Goal: Communication & Community: Answer question/provide support

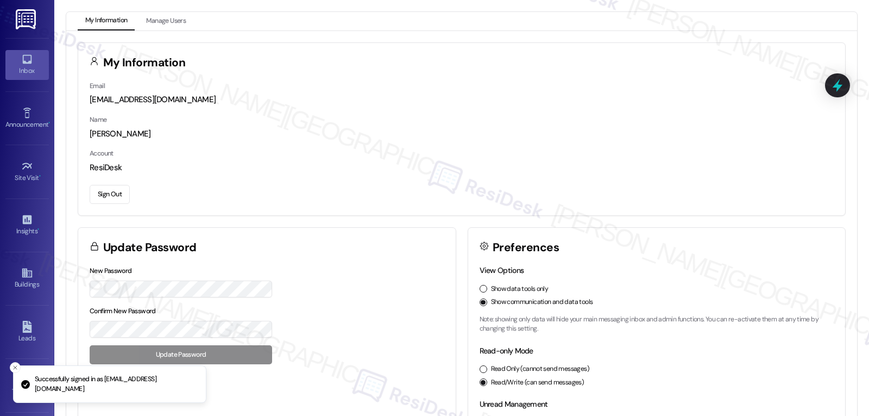
click at [17, 70] on div "Inbox" at bounding box center [27, 70] width 54 height 11
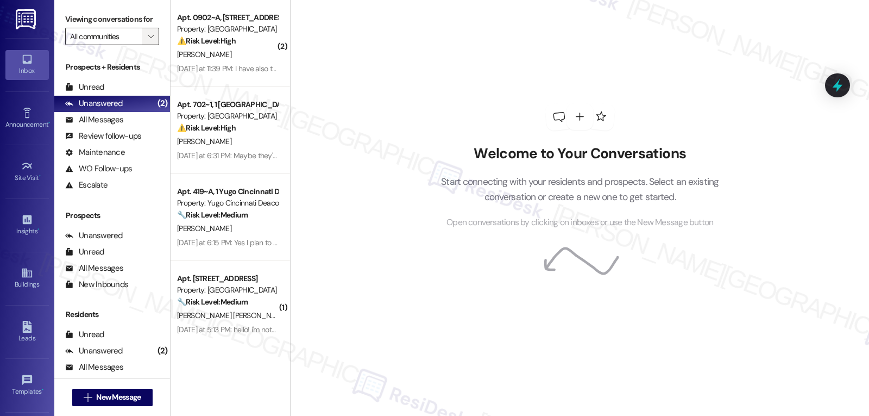
click at [147, 45] on span "" at bounding box center [151, 36] width 10 height 17
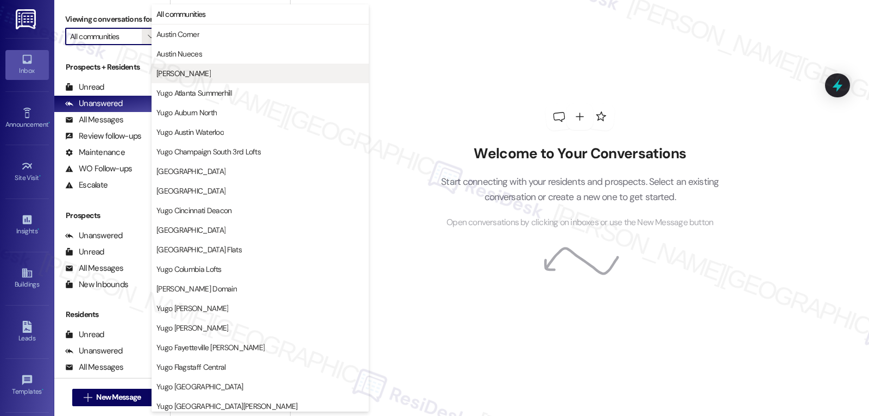
click at [202, 76] on span "[PERSON_NAME]" at bounding box center [261, 73] width 208 height 11
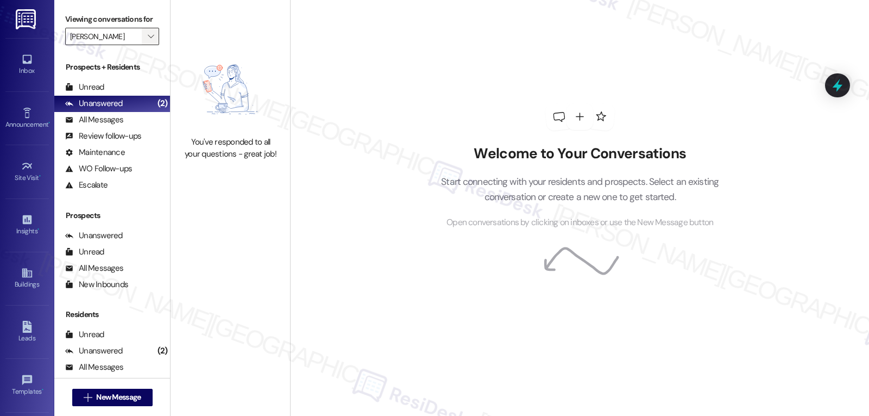
click at [148, 41] on icon "" at bounding box center [151, 36] width 6 height 9
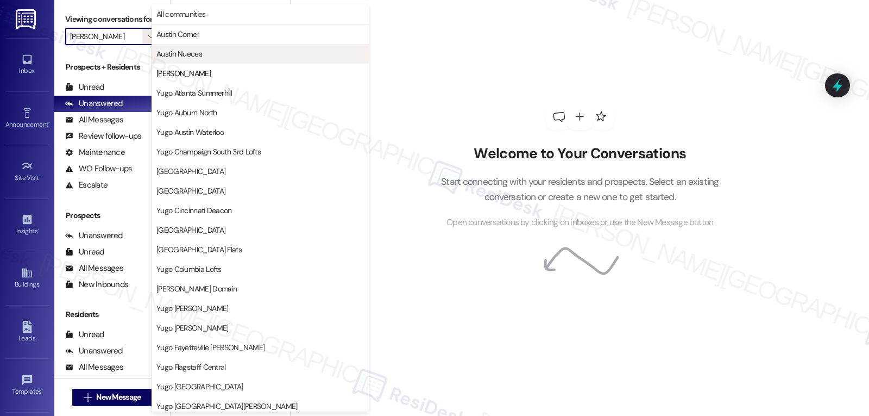
click at [178, 52] on span "Austin Nueces" at bounding box center [180, 53] width 46 height 11
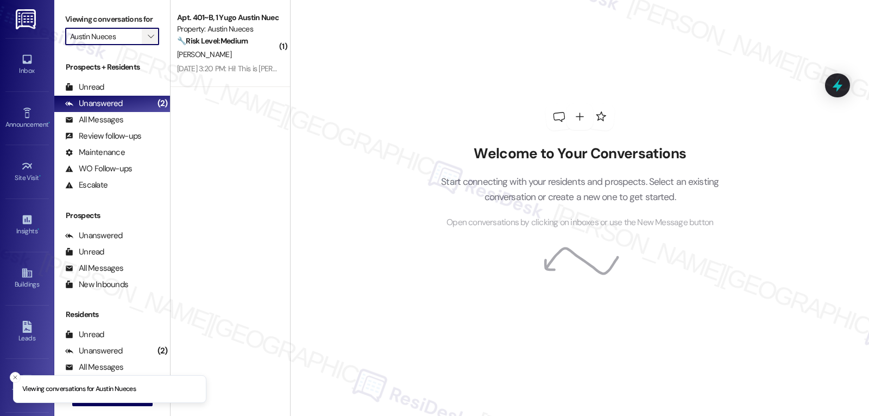
click at [146, 45] on span "" at bounding box center [151, 36] width 10 height 17
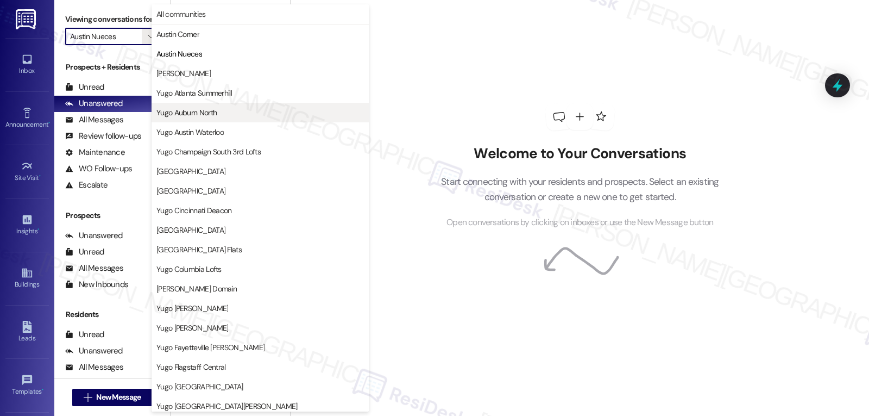
click at [196, 120] on button "Yugo Auburn North" at bounding box center [260, 113] width 217 height 20
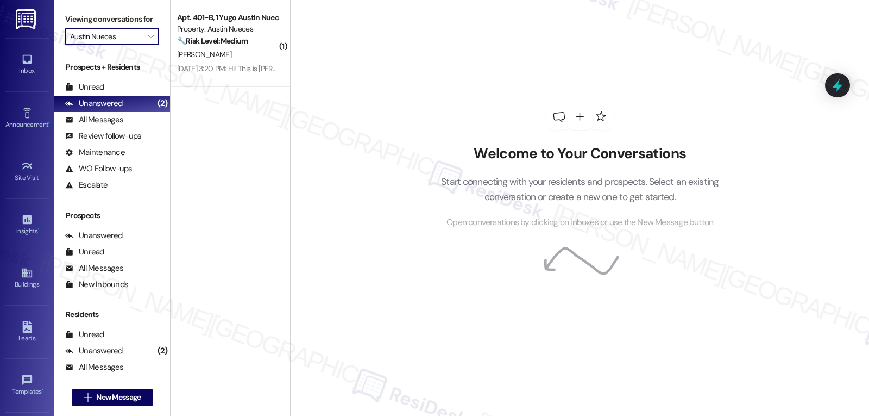
type input "Yugo Auburn North"
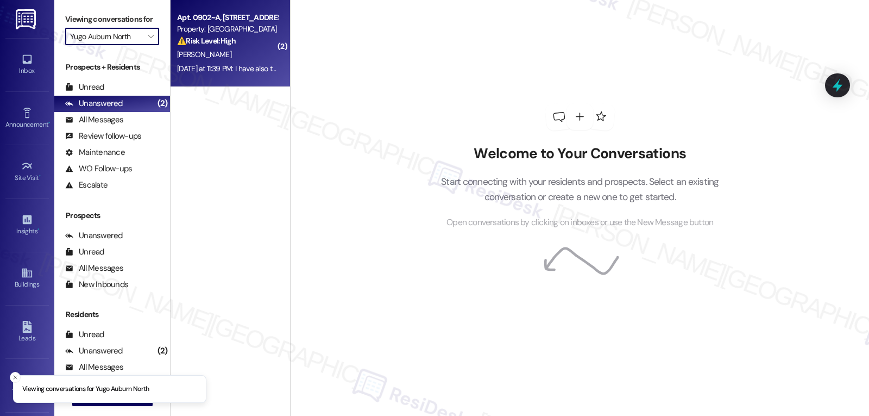
click at [236, 64] on div "[DATE] at 11:39 PM: I have also tried to call numerous times over the last week…" at bounding box center [329, 69] width 305 height 10
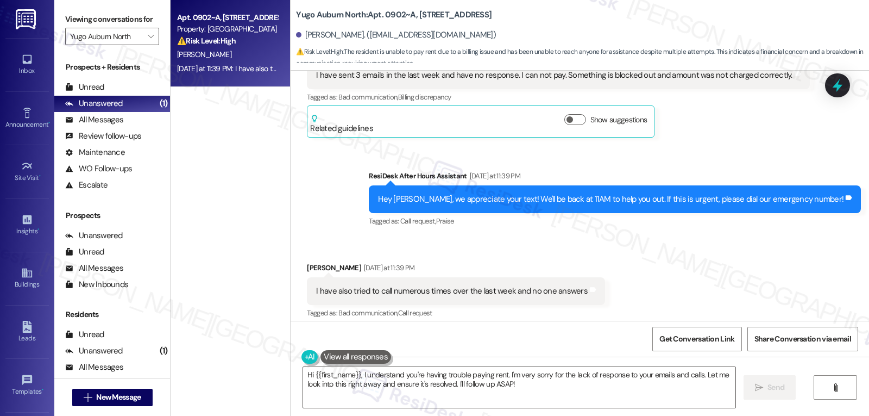
scroll to position [1918, 0]
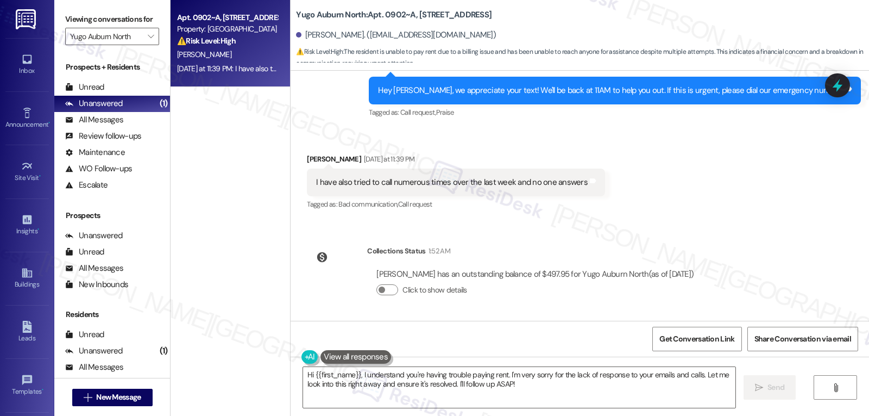
click at [310, 157] on div "[PERSON_NAME] [DATE] at 11:39 PM" at bounding box center [456, 160] width 298 height 15
click at [309, 157] on div "[PERSON_NAME] [DATE] at 11:39 PM" at bounding box center [456, 160] width 298 height 15
copy div "[PERSON_NAME]"
click at [401, 396] on textarea "Hi {{first_name}}, I understand you're having trouble paying rent. I'm very sor…" at bounding box center [519, 387] width 433 height 41
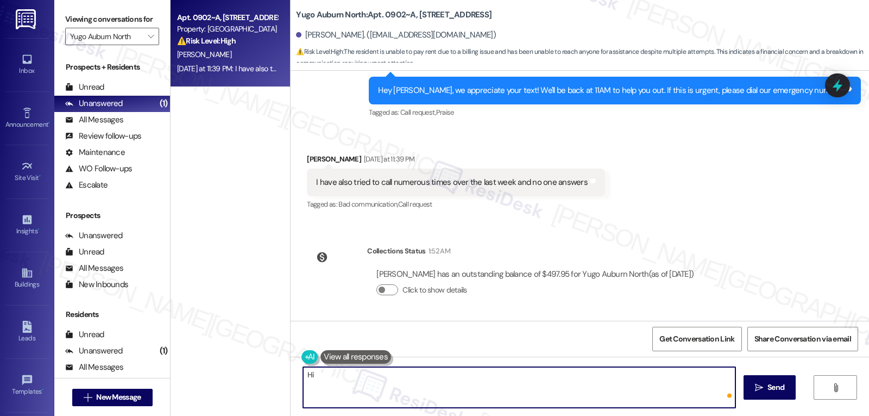
paste textarea "[PERSON_NAME]"
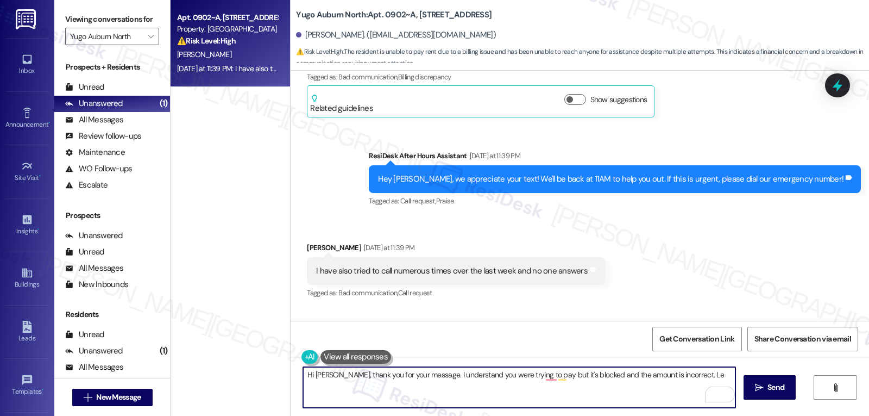
scroll to position [1809, 0]
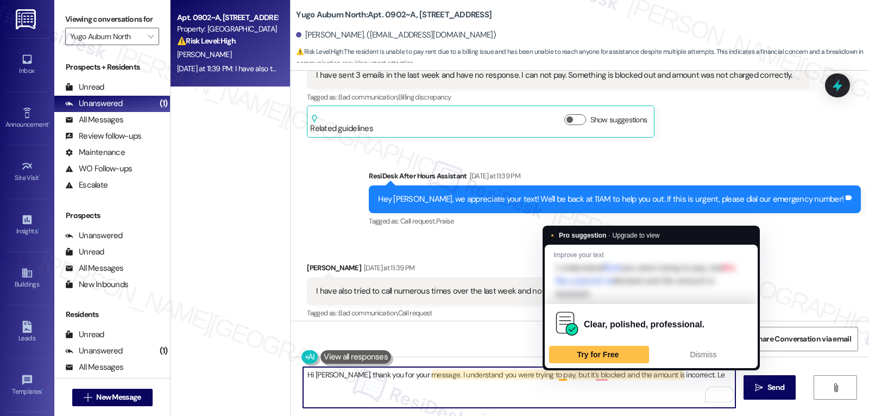
drag, startPoint x: 559, startPoint y: 374, endPoint x: 553, endPoint y: 375, distance: 6.2
click at [553, 375] on textarea "Hi [PERSON_NAME], thank you for your message. I understand you were trying to p…" at bounding box center [519, 387] width 433 height 41
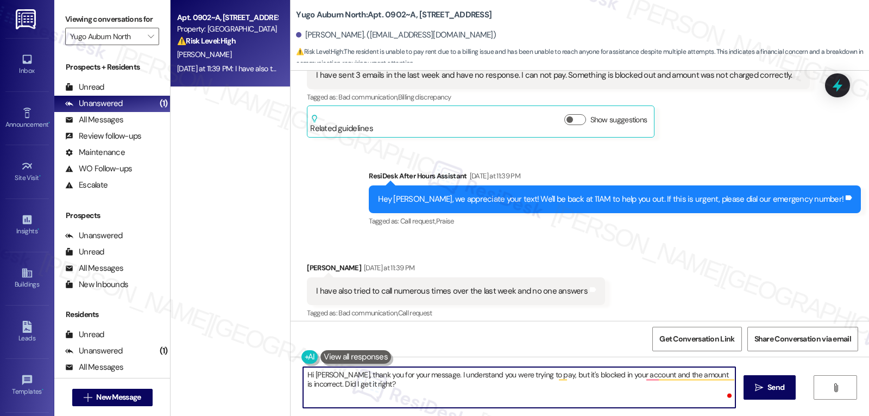
type textarea "Hi [PERSON_NAME], thank you for your message. I understand you were trying to p…"
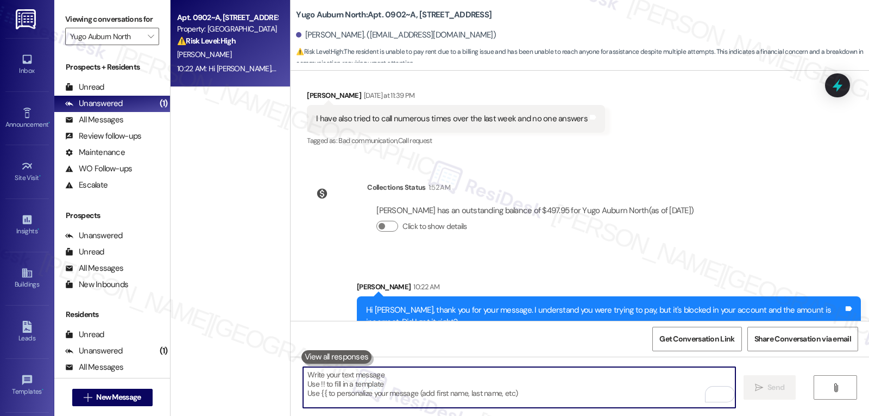
scroll to position [2005, 0]
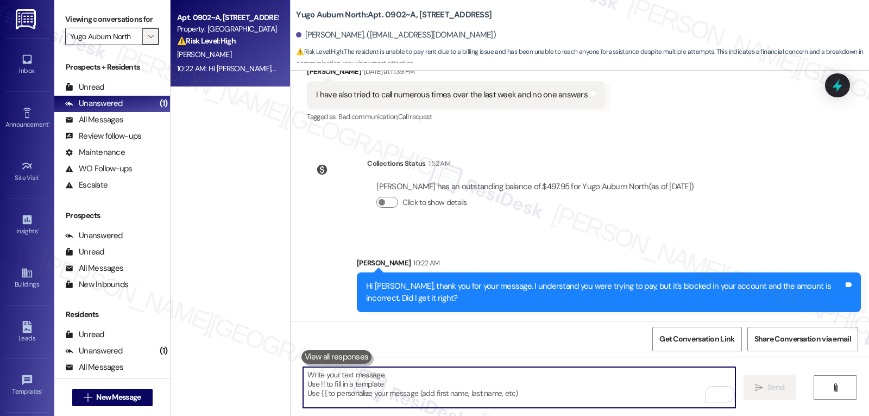
click at [146, 45] on span "" at bounding box center [151, 36] width 10 height 17
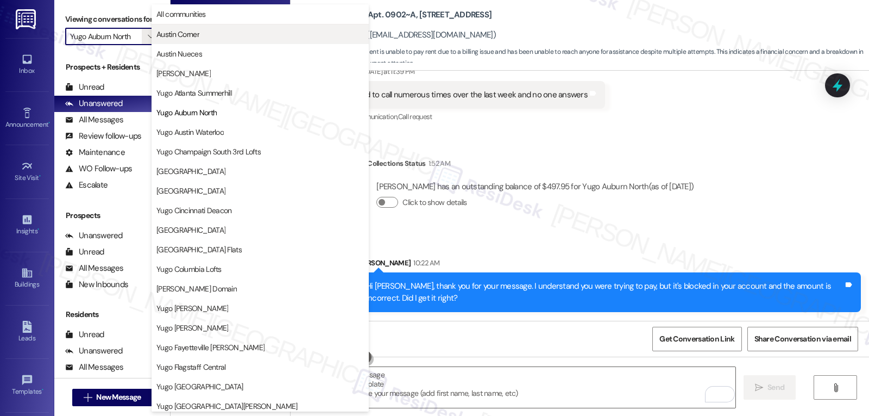
click at [177, 37] on span "Austin Corner" at bounding box center [178, 34] width 43 height 11
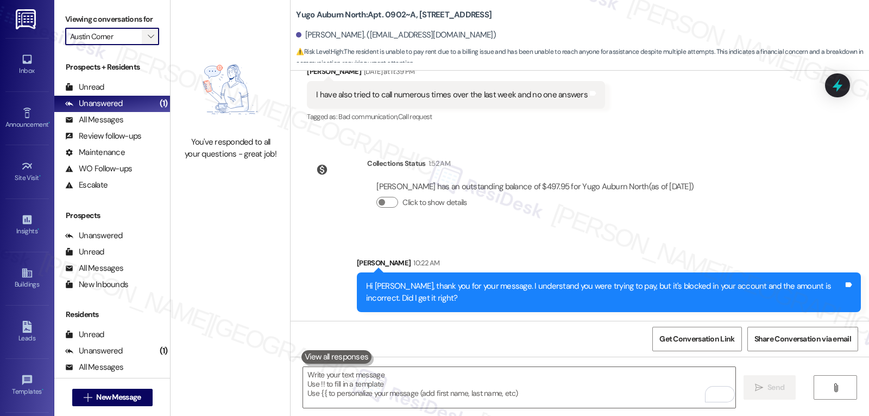
click at [148, 45] on span "" at bounding box center [151, 36] width 10 height 17
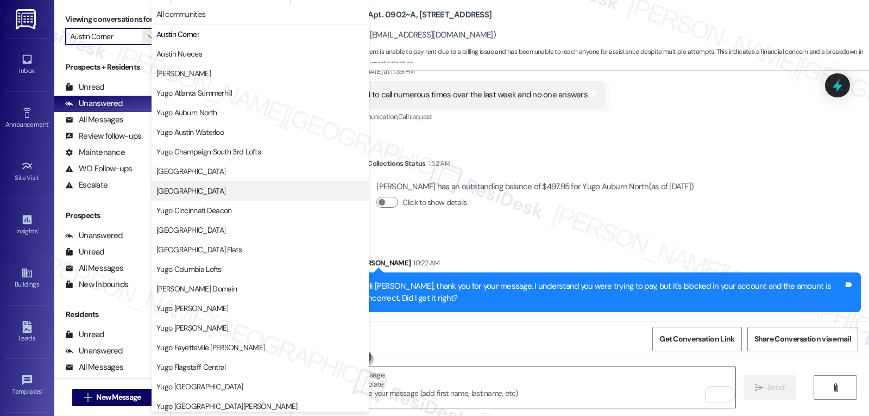
click at [211, 196] on button "[GEOGRAPHIC_DATA]" at bounding box center [260, 191] width 217 height 20
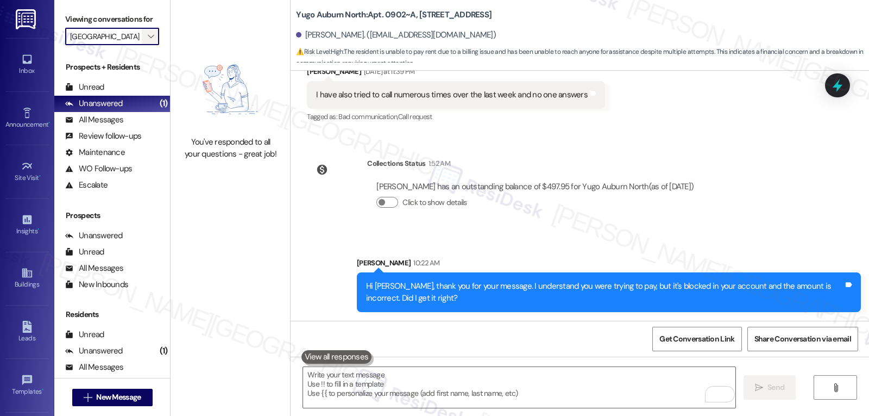
click at [148, 41] on icon "" at bounding box center [151, 36] width 6 height 9
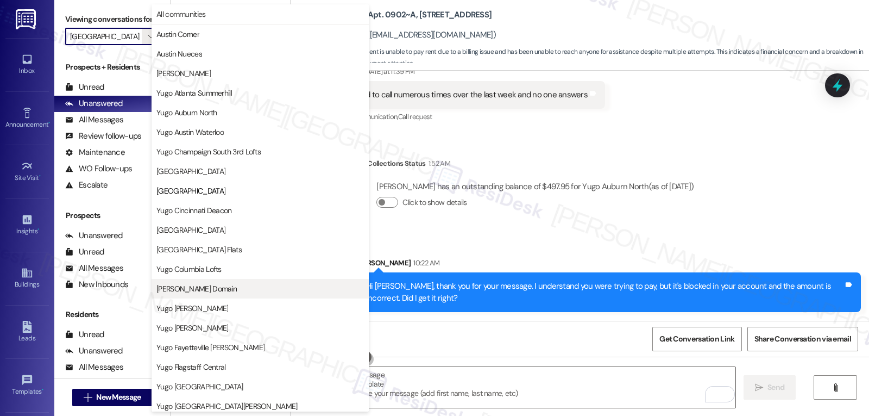
scroll to position [177, 0]
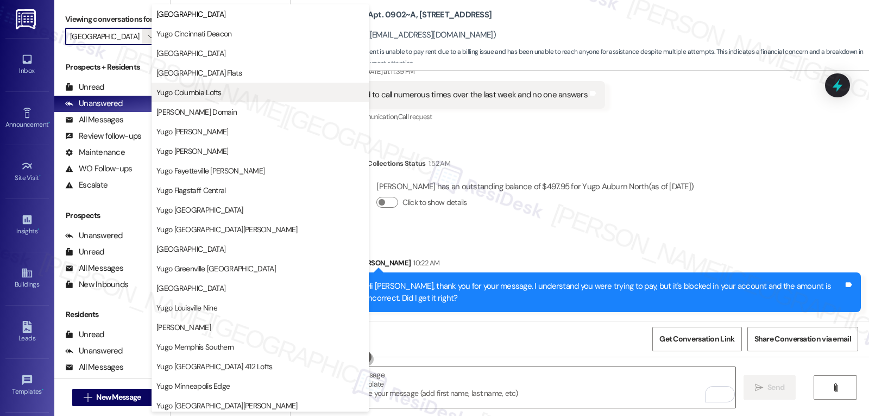
click at [205, 95] on span "Yugo Columbia Lofts" at bounding box center [189, 92] width 65 height 11
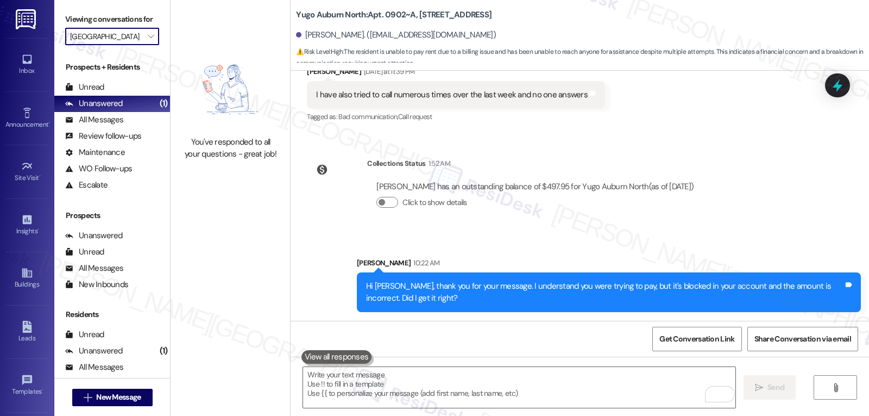
type input "Yugo Columbia Lofts"
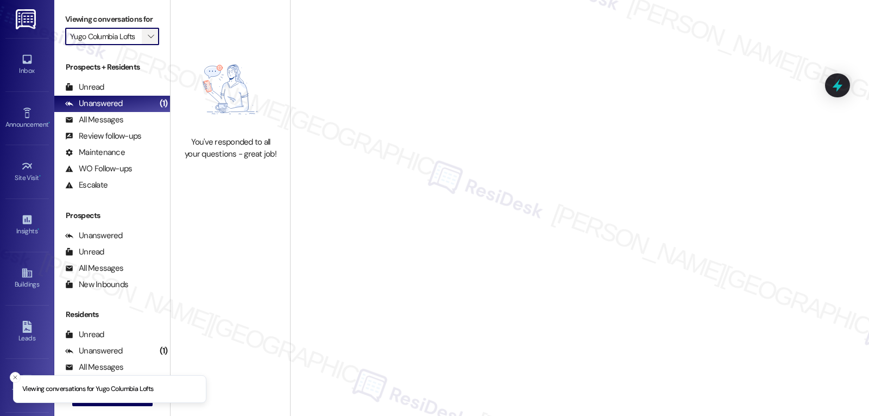
click at [148, 41] on icon "" at bounding box center [151, 36] width 6 height 9
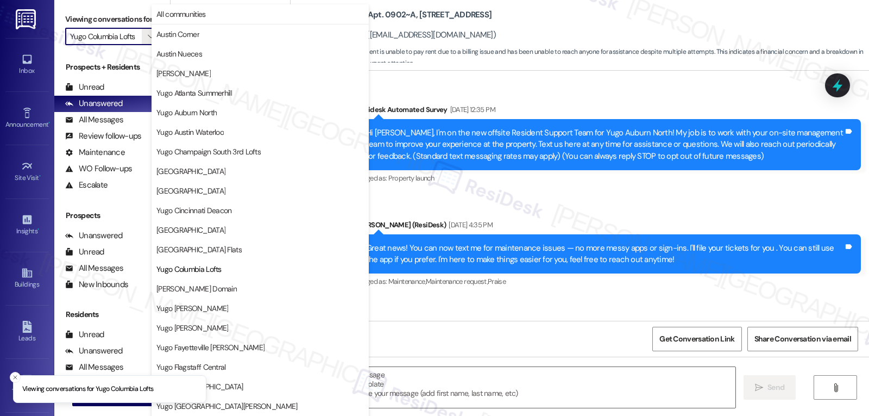
scroll to position [0, 1]
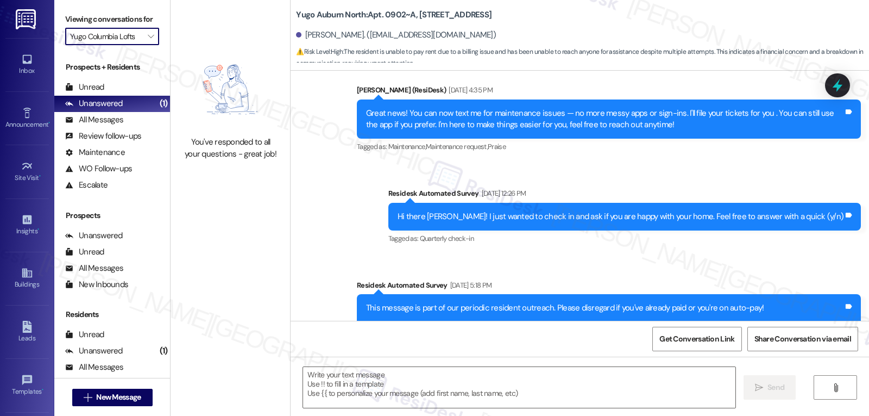
type textarea "Fetching suggested responses. Please feel free to read through the conversation…"
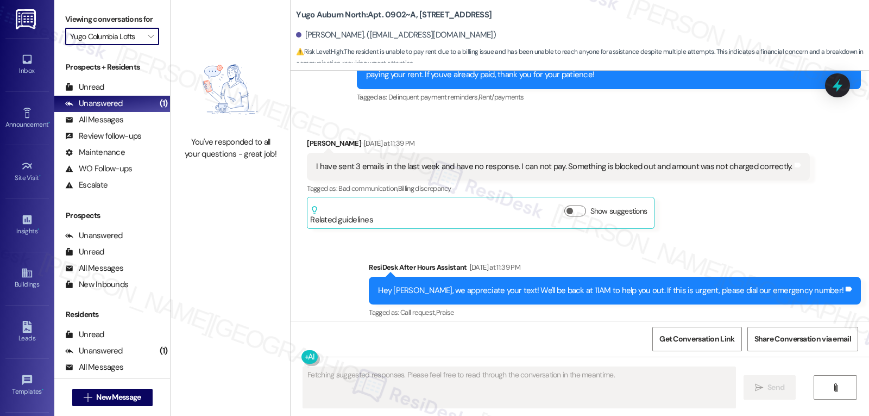
scroll to position [1818, 0]
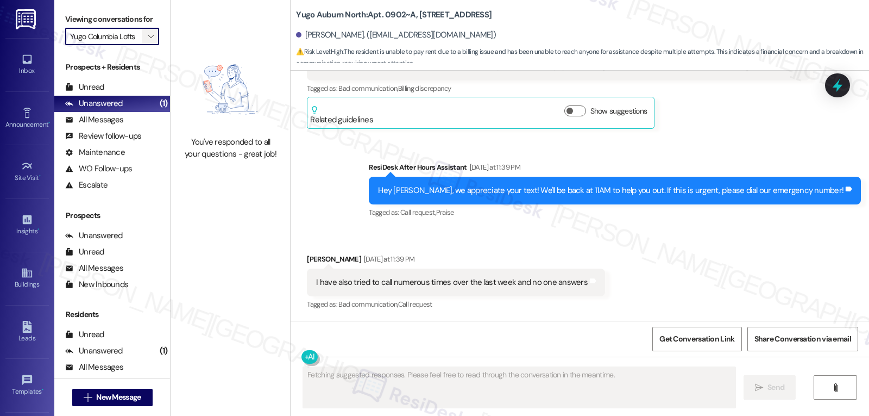
click at [147, 45] on span "" at bounding box center [151, 36] width 10 height 17
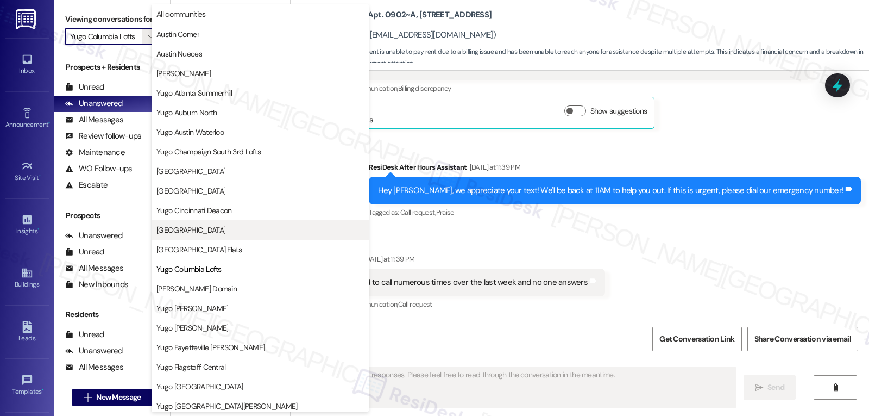
scroll to position [177, 0]
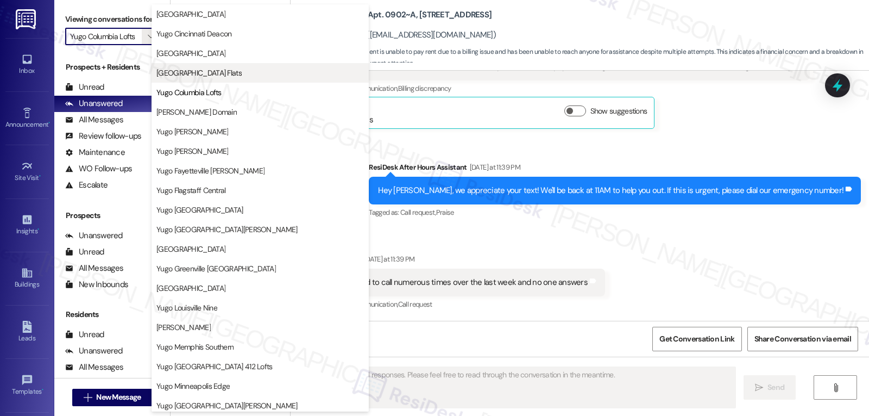
click at [210, 74] on span "[GEOGRAPHIC_DATA] Flats" at bounding box center [199, 72] width 85 height 11
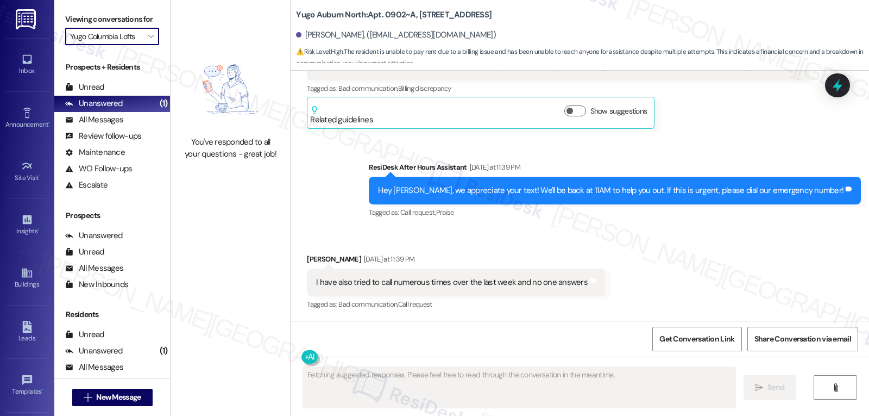
type input "[GEOGRAPHIC_DATA] Flats"
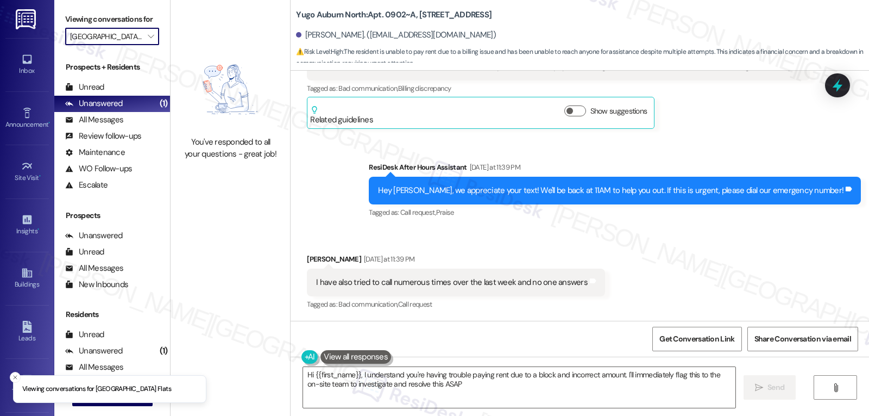
type textarea "Hi {{first_name}}, I understand you're having trouble paying rent due to a bloc…"
click at [146, 45] on span "" at bounding box center [151, 36] width 10 height 17
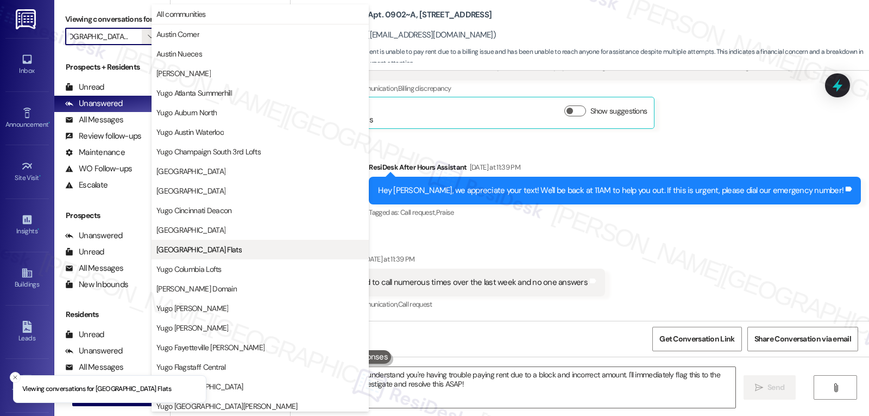
scroll to position [177, 0]
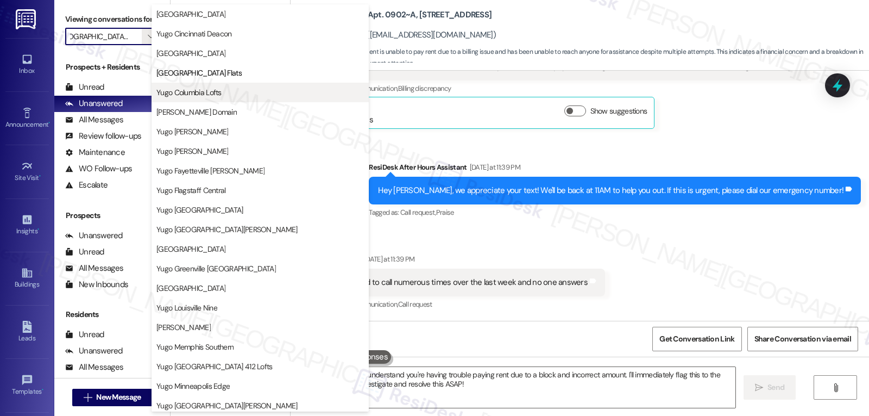
click at [228, 92] on span "Yugo Columbia Lofts" at bounding box center [261, 92] width 208 height 11
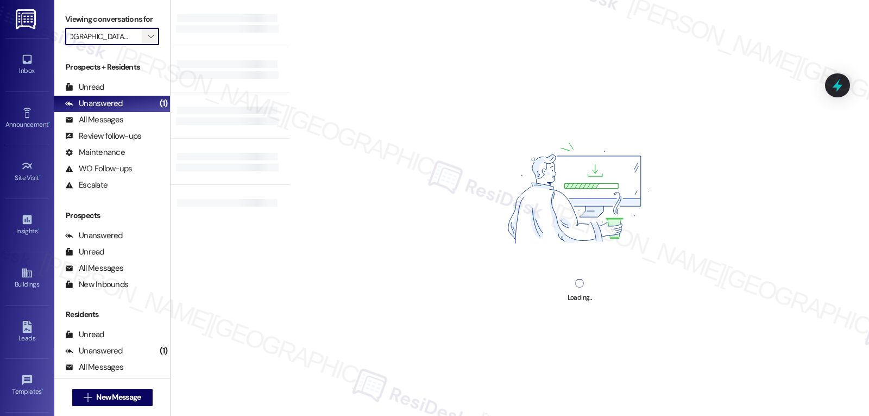
type input "Yugo Columbia Lofts"
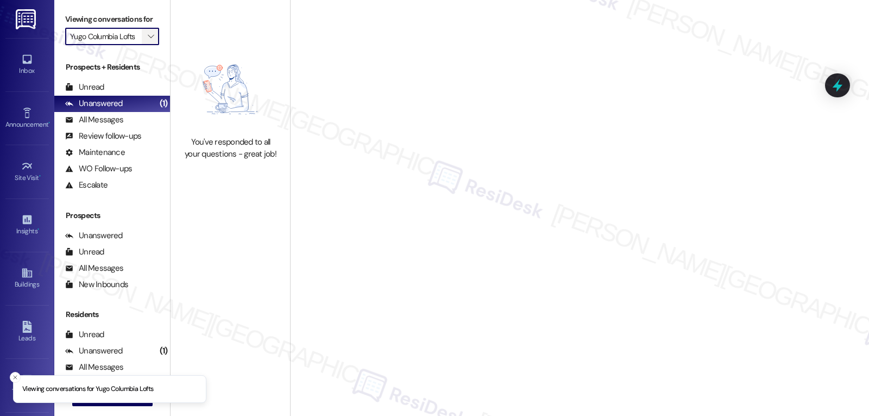
click at [146, 45] on span "" at bounding box center [151, 36] width 10 height 17
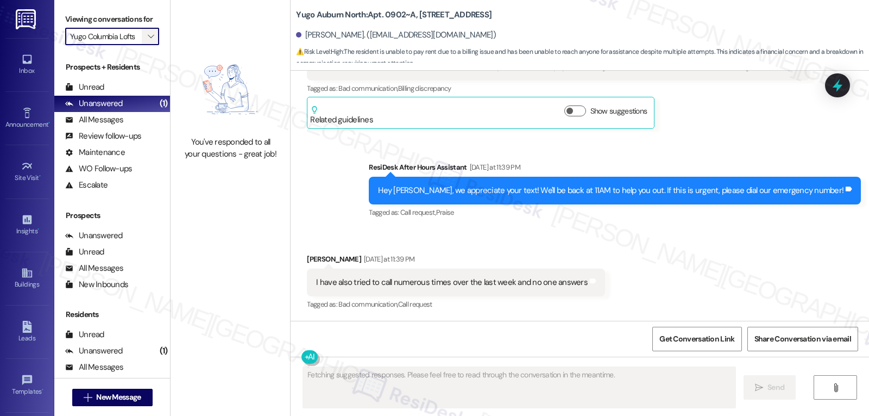
click at [146, 45] on span "" at bounding box center [151, 36] width 10 height 17
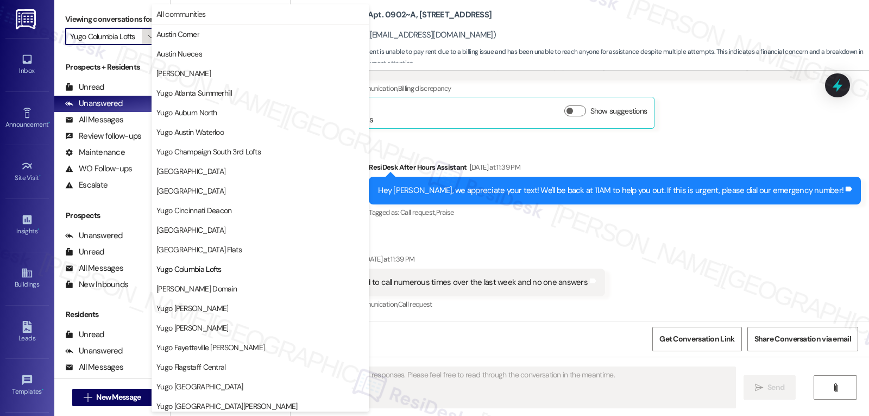
scroll to position [177, 0]
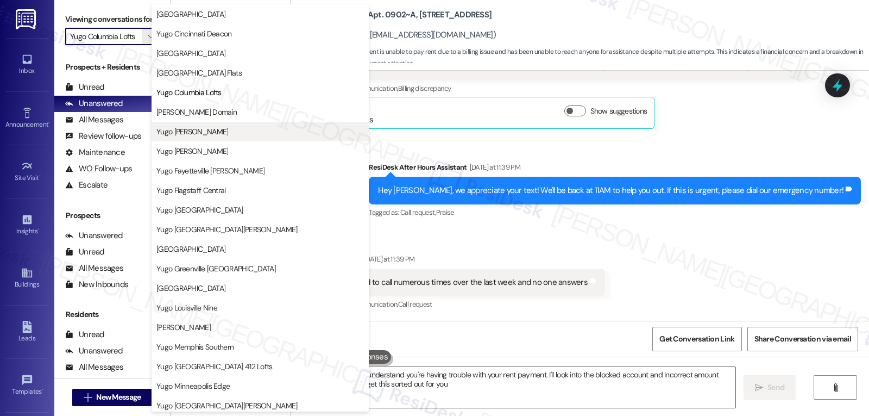
type textarea "Hi {{first_name}}, I understand you're having trouble with your rent payment. I…"
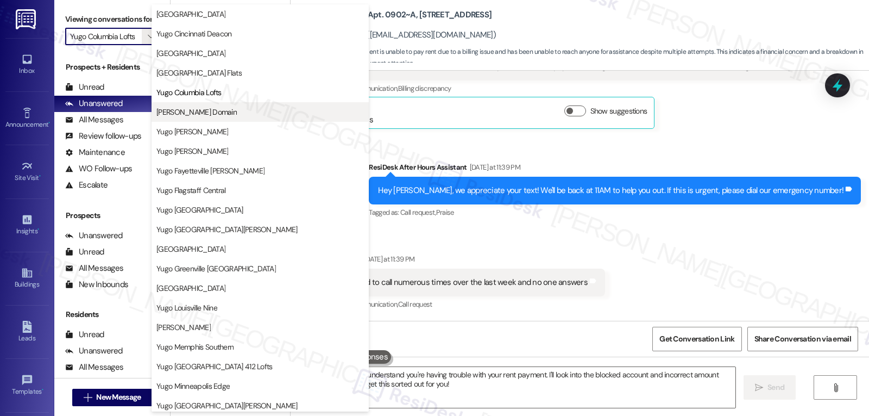
click at [236, 117] on button "[PERSON_NAME] Domain" at bounding box center [260, 112] width 217 height 20
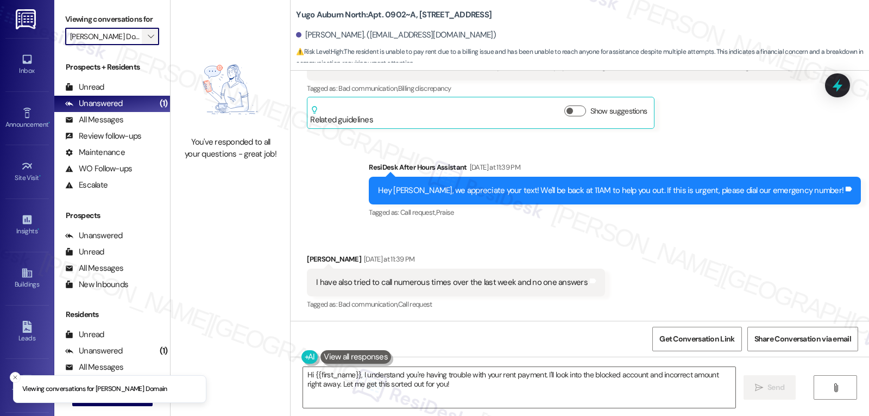
click at [148, 41] on icon "" at bounding box center [151, 36] width 6 height 9
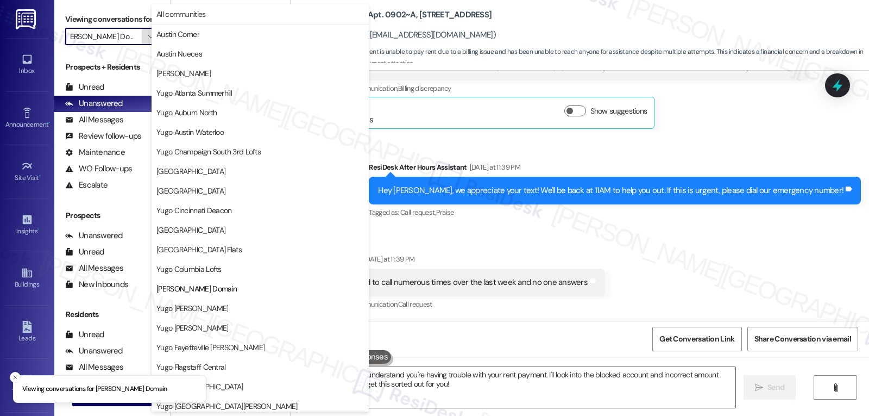
scroll to position [177, 0]
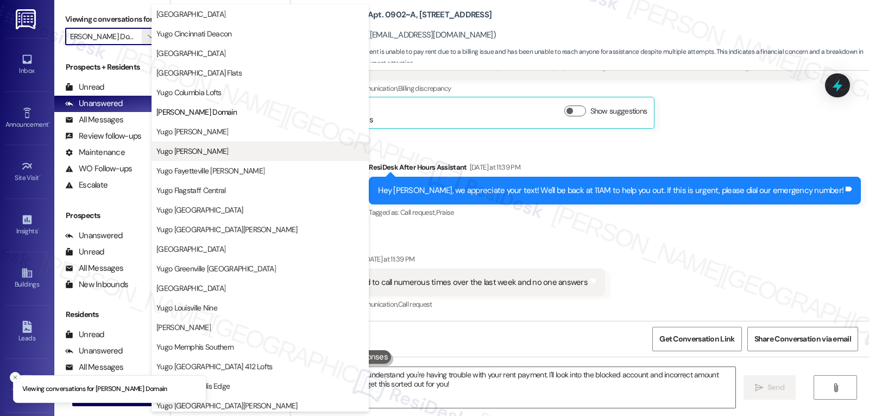
click at [192, 154] on span "Yugo [PERSON_NAME]" at bounding box center [193, 151] width 72 height 11
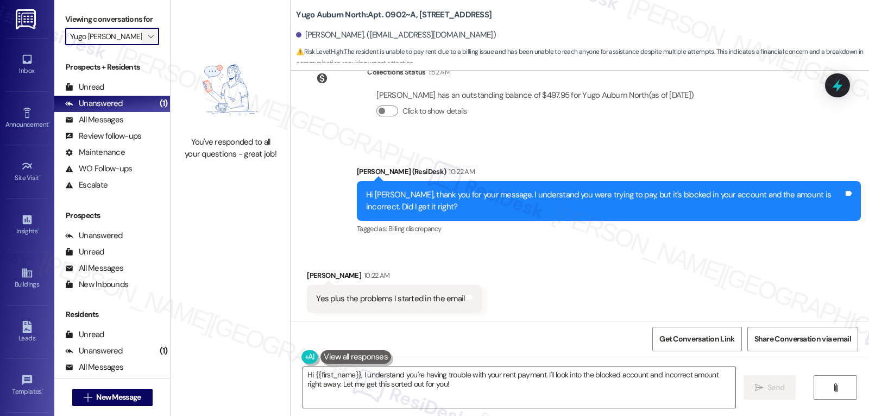
click at [147, 41] on span "" at bounding box center [151, 36] width 10 height 17
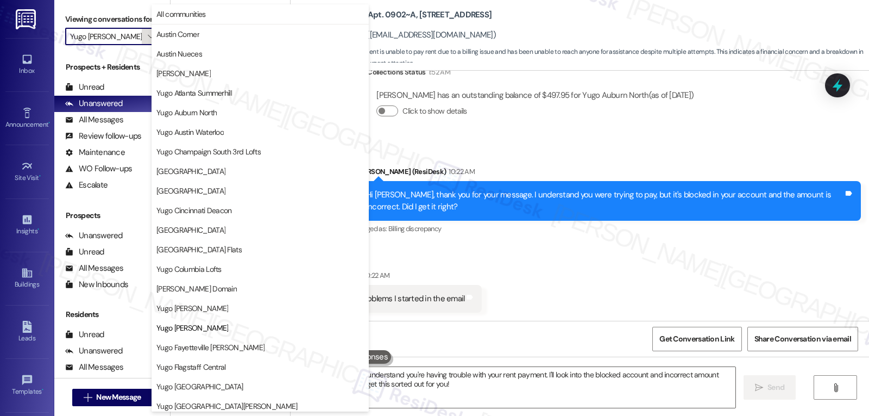
scroll to position [177, 0]
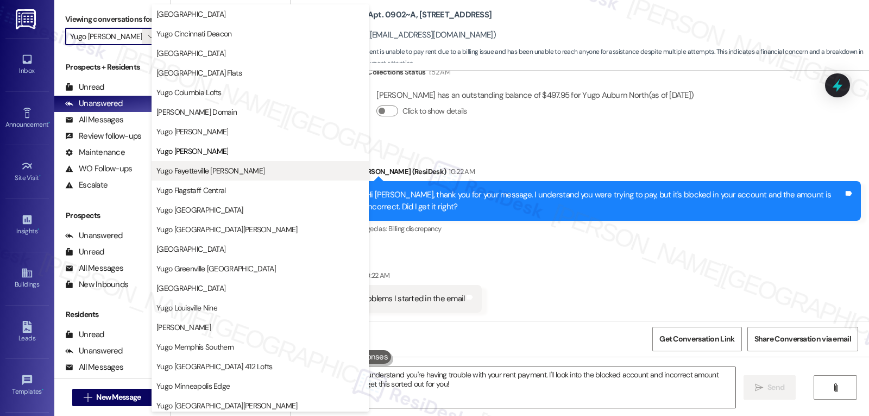
click at [209, 173] on span "Yugo Fayetteville [PERSON_NAME]" at bounding box center [211, 170] width 108 height 11
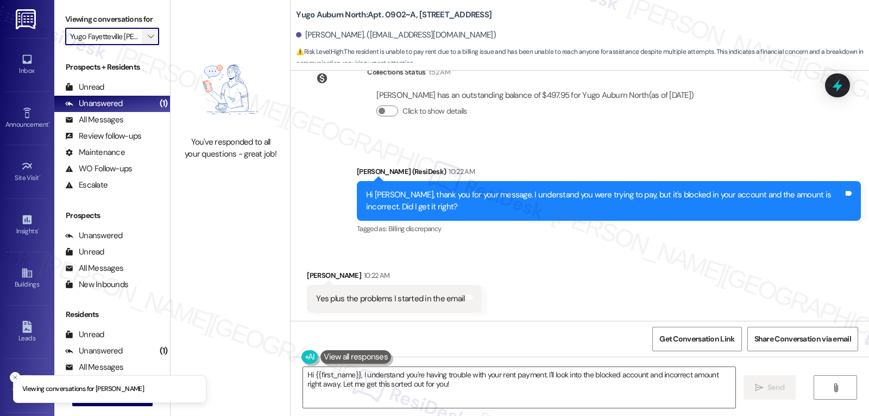
click at [151, 45] on button "" at bounding box center [150, 36] width 17 height 17
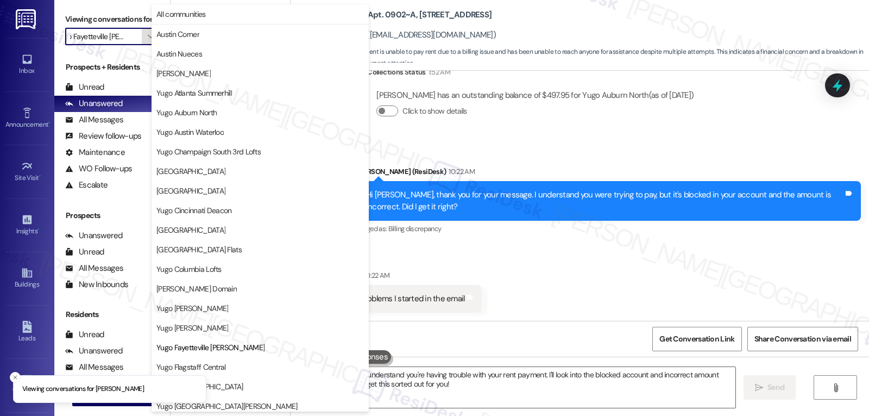
scroll to position [177, 0]
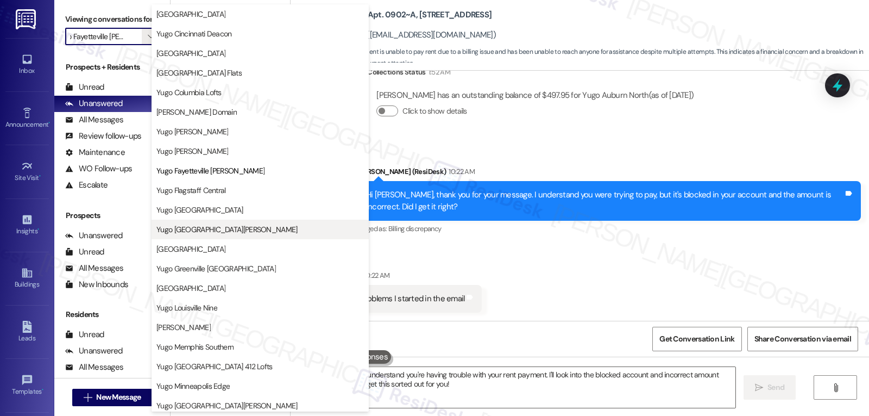
click at [209, 225] on span "Yugo [GEOGRAPHIC_DATA][PERSON_NAME]" at bounding box center [227, 229] width 141 height 11
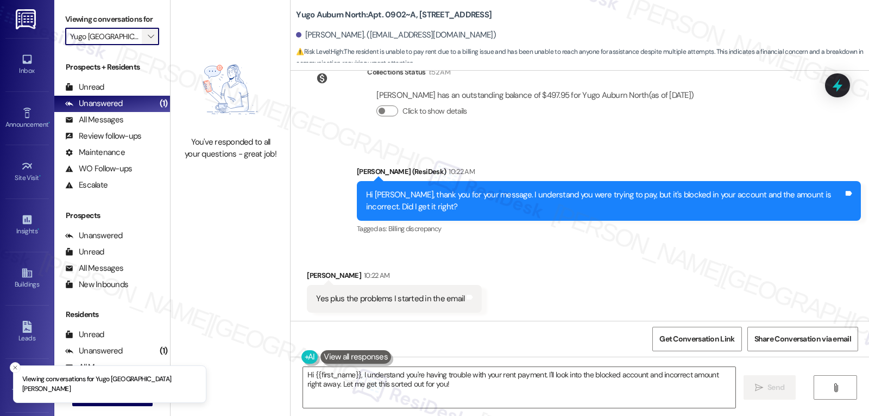
click at [148, 41] on icon "" at bounding box center [151, 36] width 6 height 9
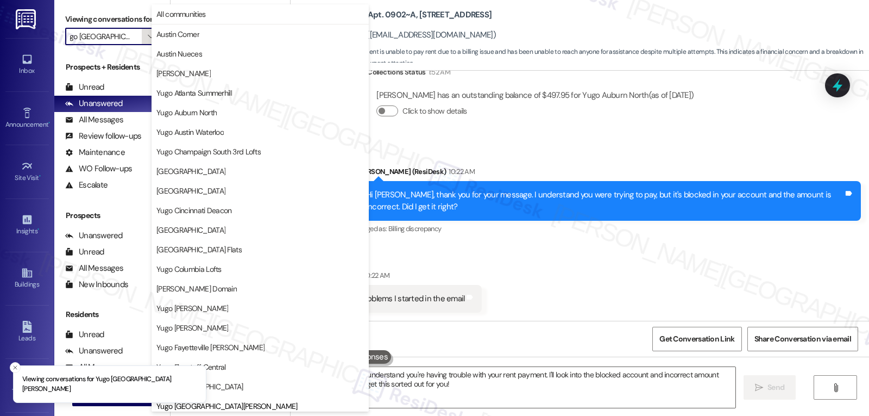
scroll to position [372, 0]
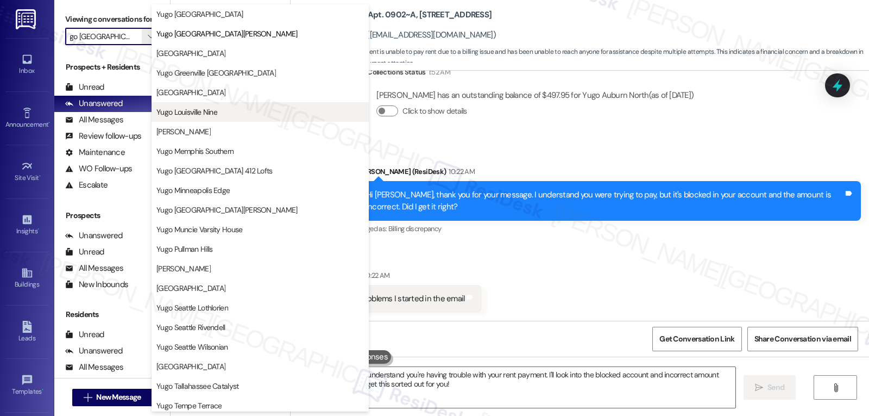
click at [201, 116] on span "Yugo Louisville Nine" at bounding box center [187, 112] width 61 height 11
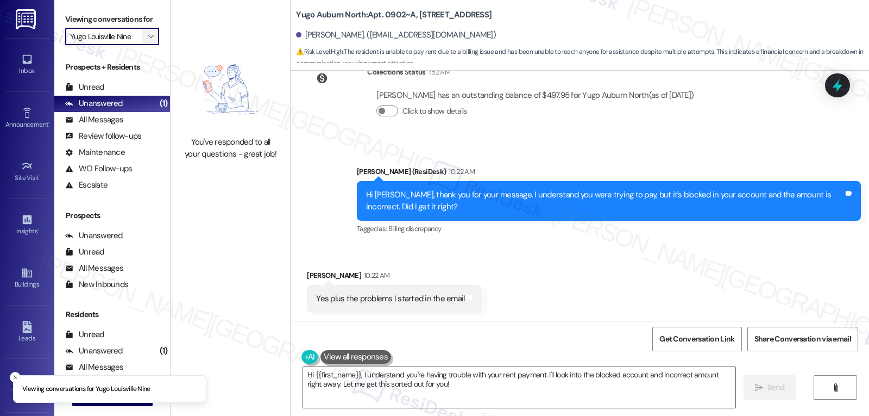
click at [147, 45] on span "" at bounding box center [151, 36] width 10 height 17
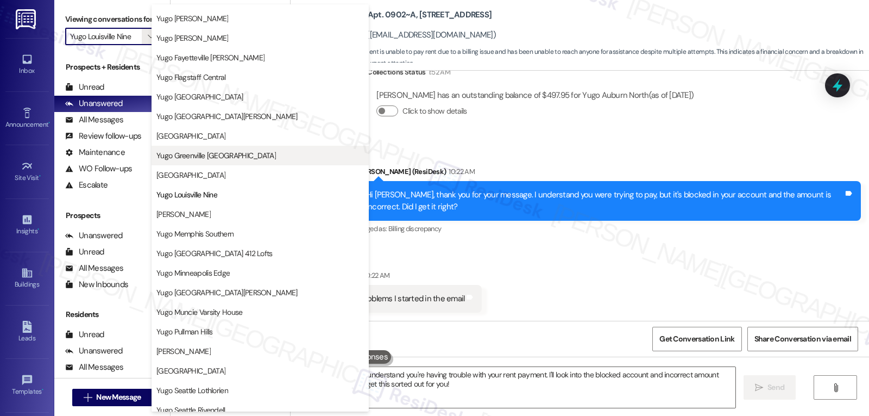
scroll to position [264, 0]
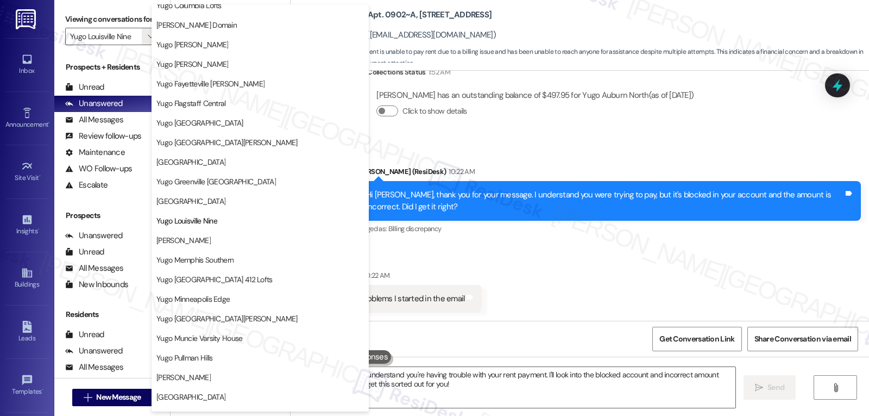
click at [557, 246] on div "Received via SMS [PERSON_NAME] 10:22 AM Yes plus the problems I started in the …" at bounding box center [580, 321] width 579 height 152
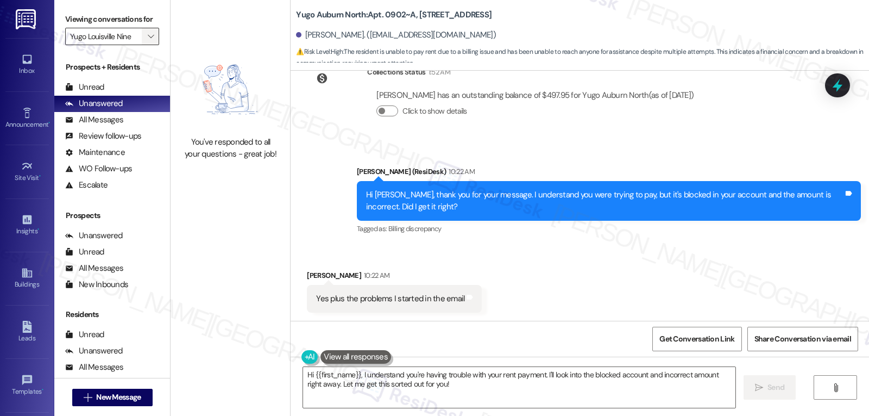
click at [142, 45] on button "" at bounding box center [150, 36] width 17 height 17
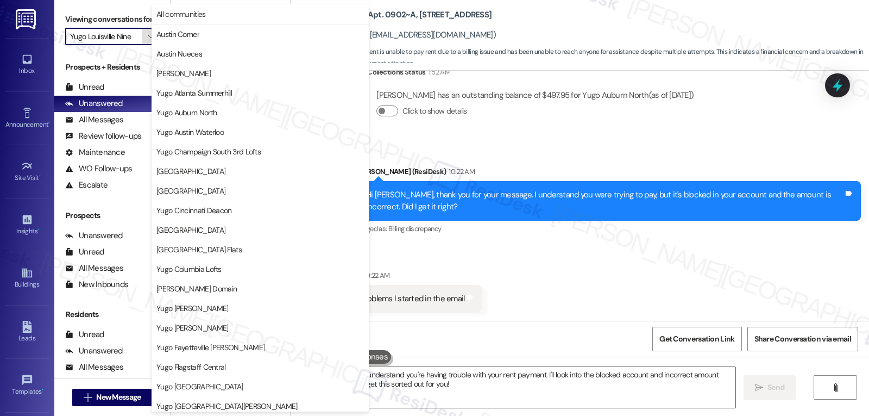
scroll to position [372, 0]
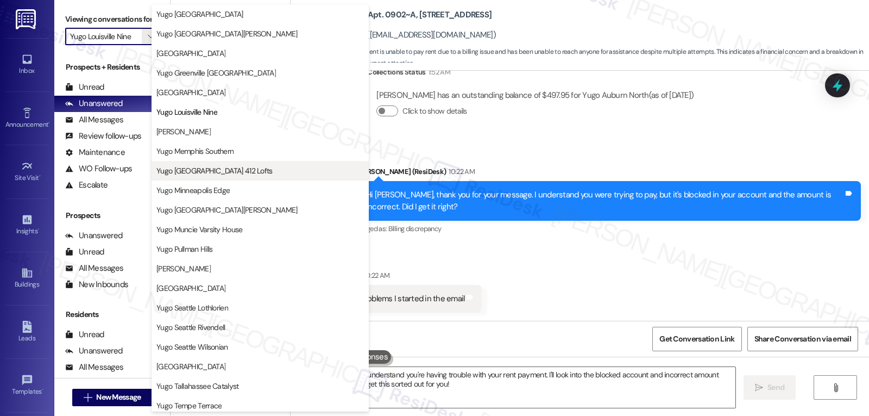
click at [237, 174] on span "Yugo [GEOGRAPHIC_DATA] 412 Lofts" at bounding box center [215, 170] width 116 height 11
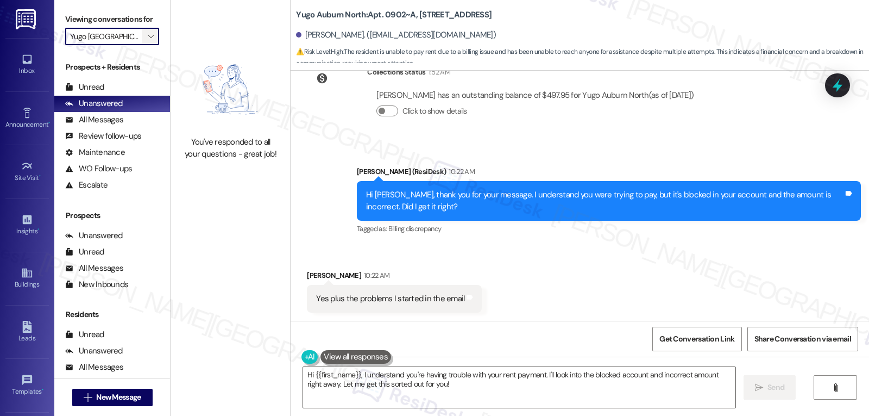
click at [146, 45] on span "" at bounding box center [151, 36] width 10 height 17
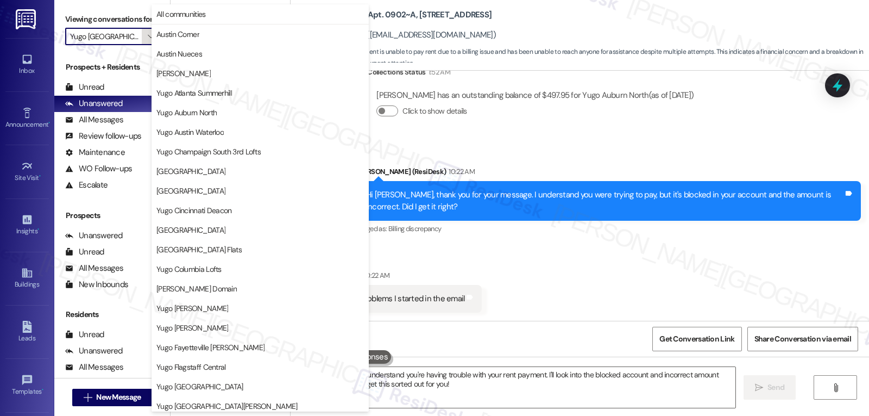
scroll to position [372, 0]
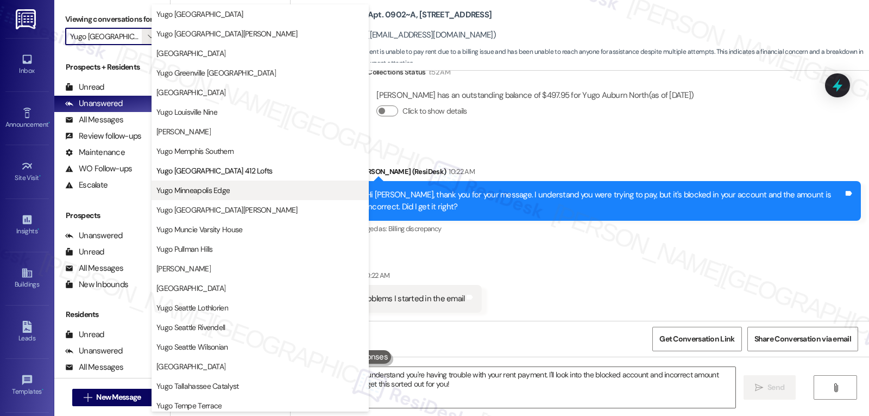
click at [216, 191] on span "Yugo Minneapolis Edge" at bounding box center [193, 190] width 73 height 11
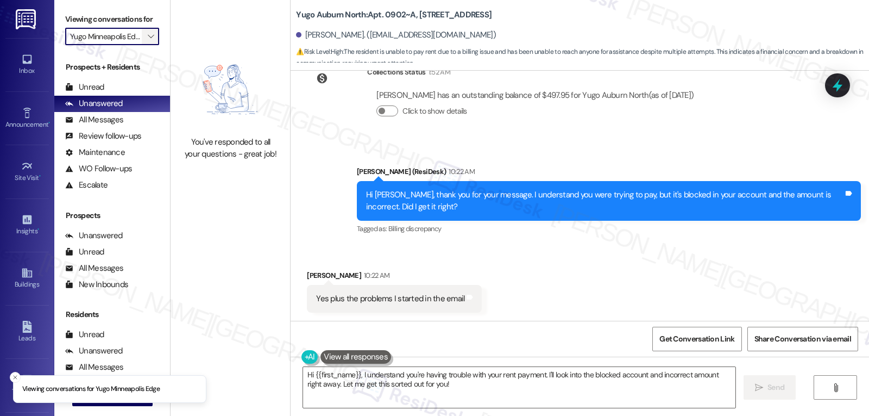
click at [146, 45] on span "" at bounding box center [151, 36] width 10 height 17
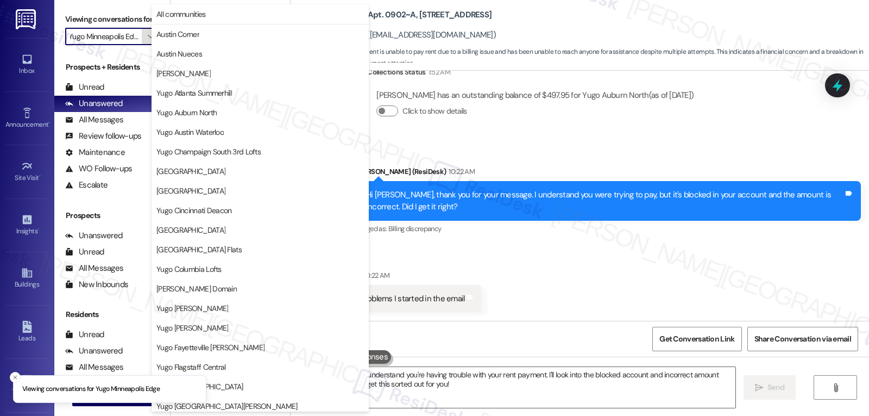
scroll to position [372, 0]
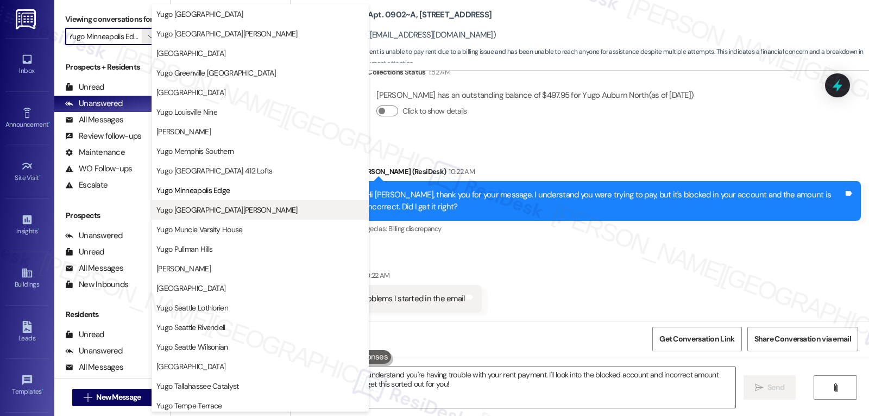
click at [217, 213] on span "Yugo [GEOGRAPHIC_DATA][PERSON_NAME]" at bounding box center [227, 209] width 141 height 11
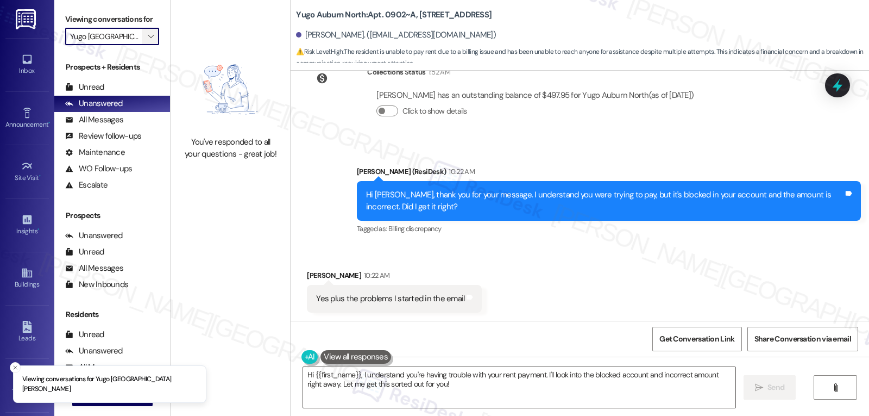
click at [149, 45] on button "" at bounding box center [150, 36] width 17 height 17
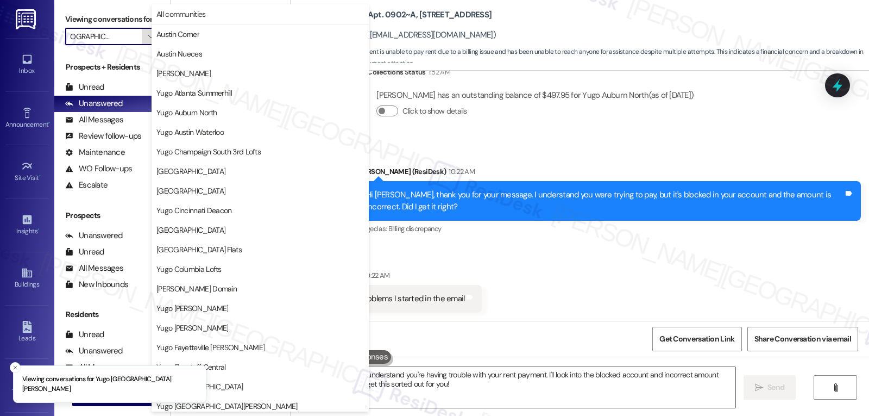
scroll to position [454, 0]
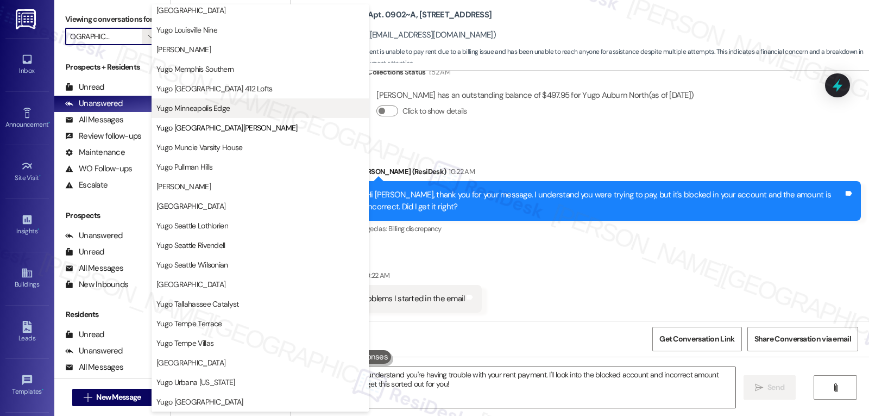
click at [216, 110] on span "Yugo Minneapolis Edge" at bounding box center [193, 108] width 73 height 11
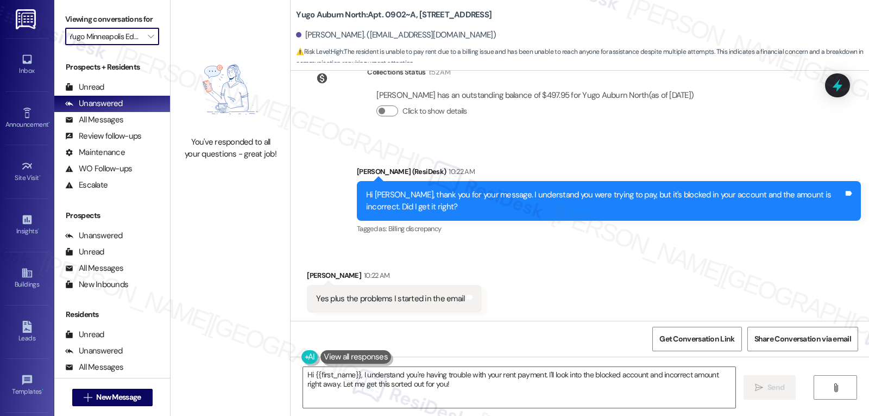
scroll to position [0, 9]
click at [148, 41] on icon "" at bounding box center [151, 36] width 6 height 9
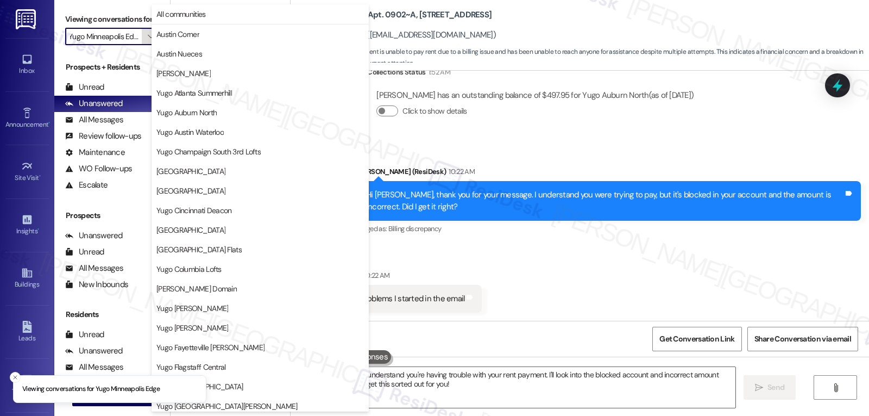
scroll to position [372, 0]
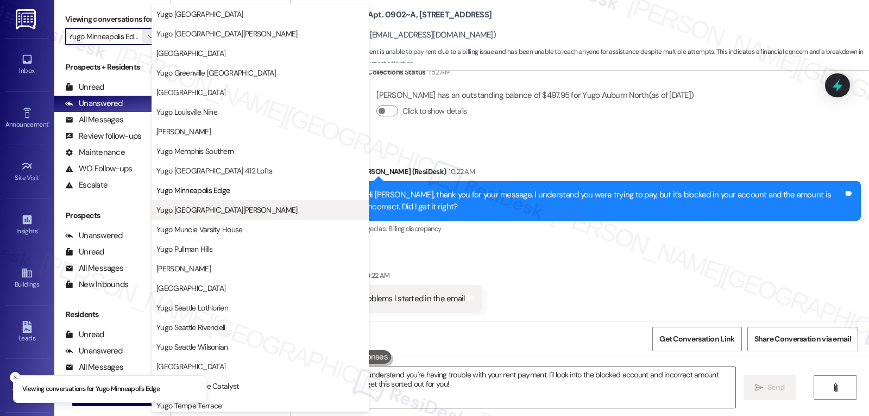
click at [215, 211] on span "Yugo [GEOGRAPHIC_DATA][PERSON_NAME]" at bounding box center [227, 209] width 141 height 11
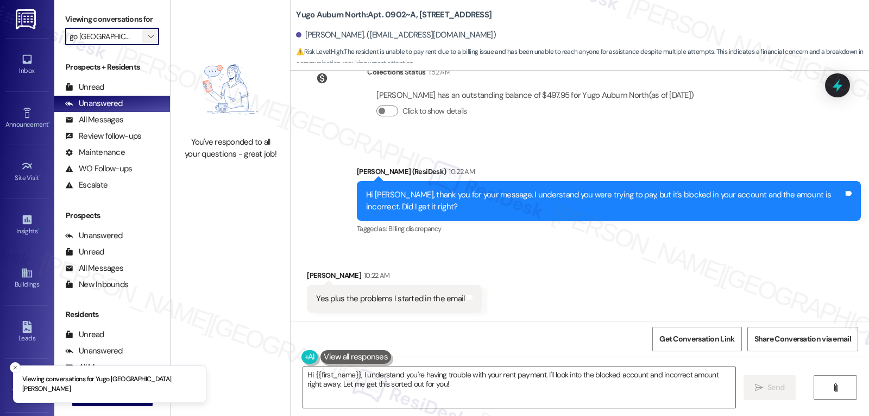
click at [148, 41] on icon "" at bounding box center [151, 36] width 6 height 9
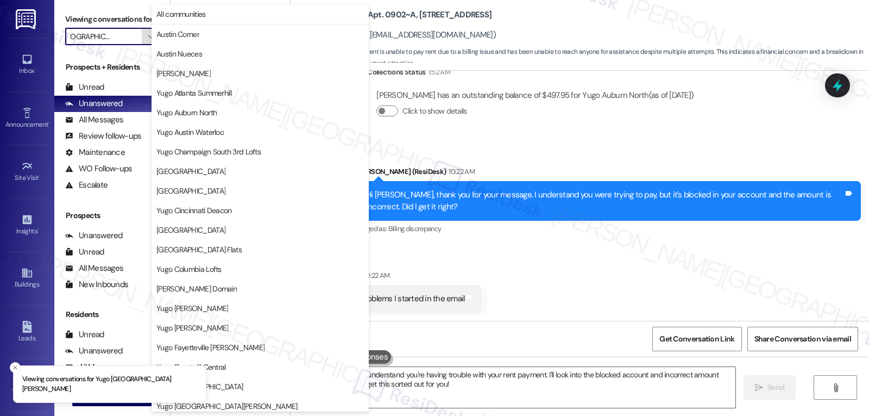
scroll to position [454, 0]
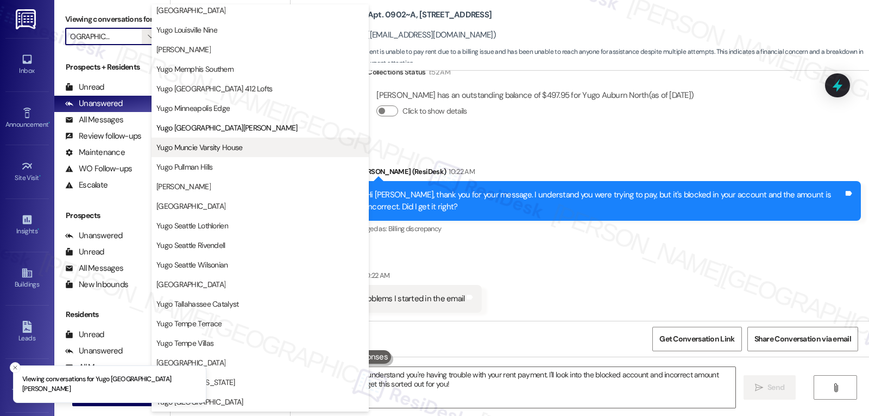
click at [228, 153] on button "Yugo Muncie Varsity House" at bounding box center [260, 147] width 217 height 20
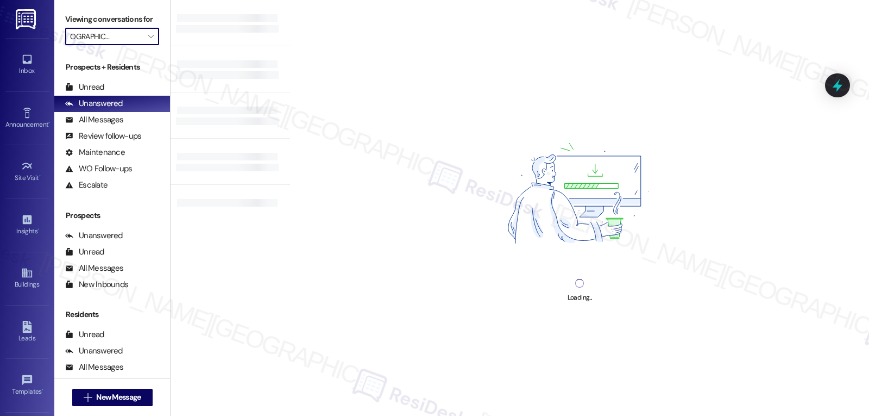
type input "Yugo Muncie Varsity House"
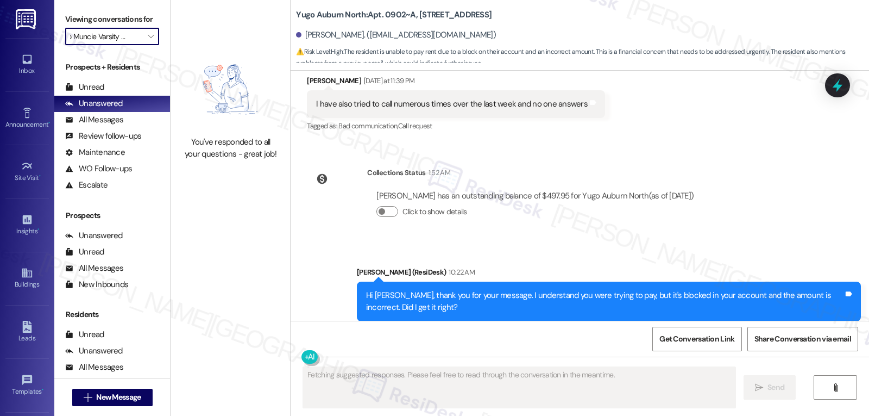
scroll to position [2200, 0]
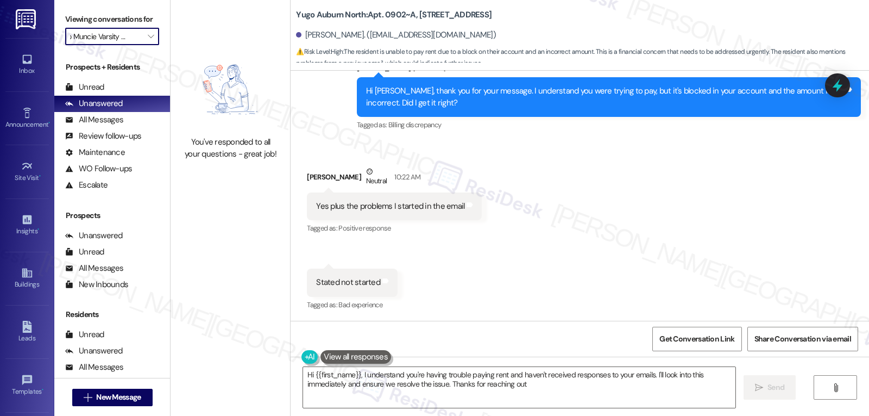
type textarea "Hi {{first_name}}, I understand you're having trouble paying rent and haven't r…"
click at [142, 45] on button "" at bounding box center [150, 36] width 17 height 17
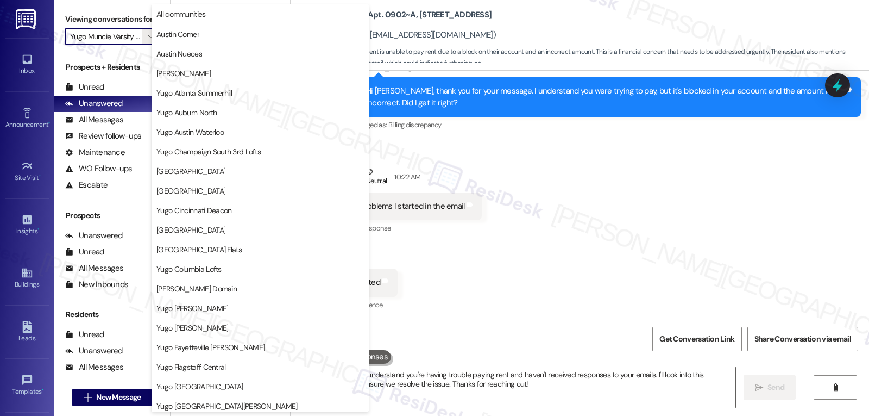
scroll to position [454, 0]
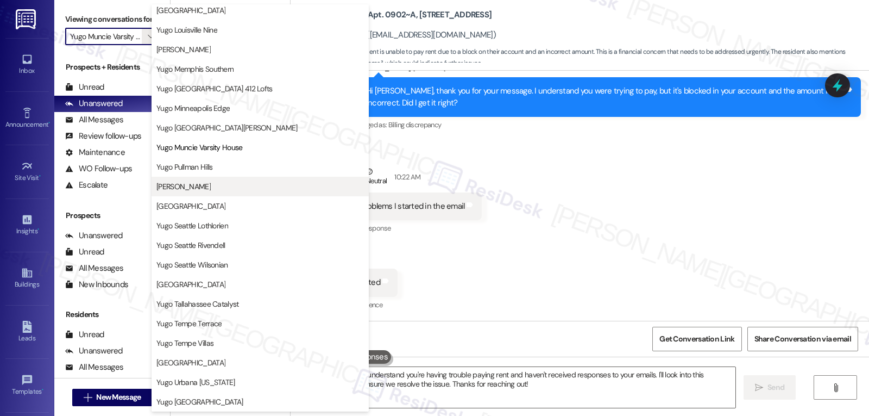
click at [176, 196] on button "[PERSON_NAME]" at bounding box center [260, 187] width 217 height 20
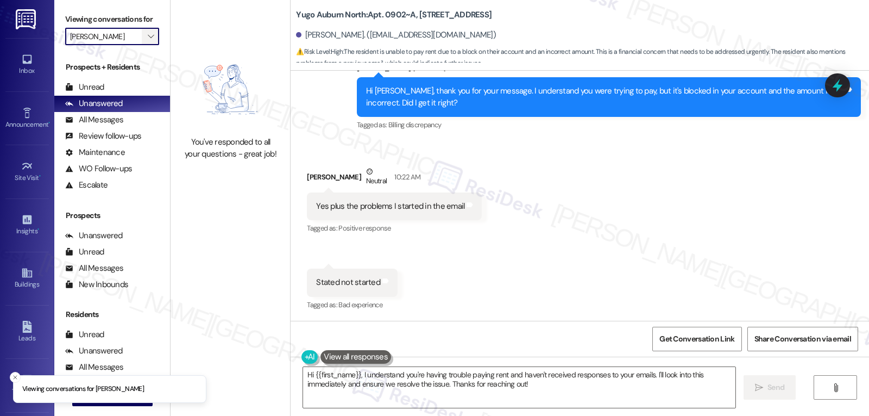
click at [148, 41] on icon "" at bounding box center [151, 36] width 6 height 9
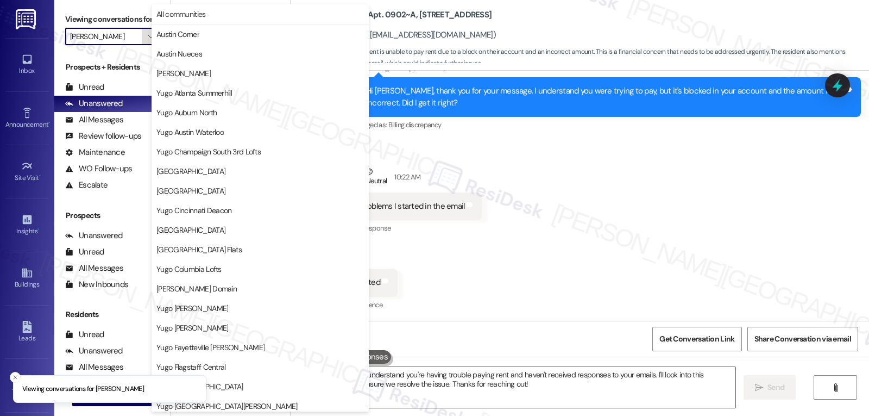
scroll to position [454, 0]
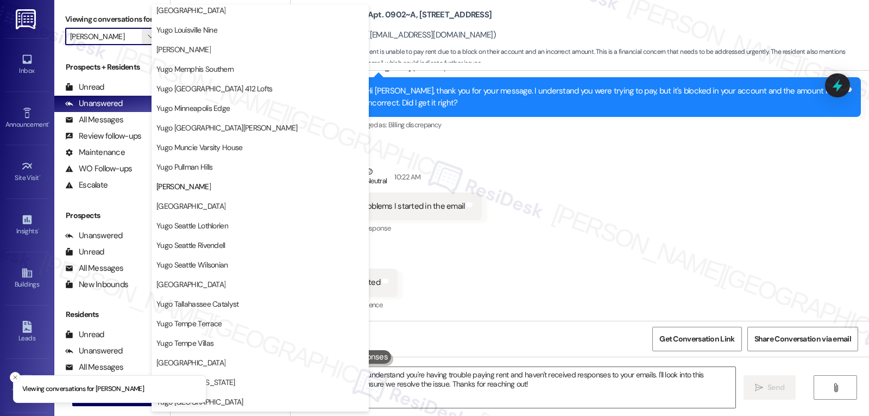
click at [226, 208] on span "[GEOGRAPHIC_DATA]" at bounding box center [191, 206] width 69 height 11
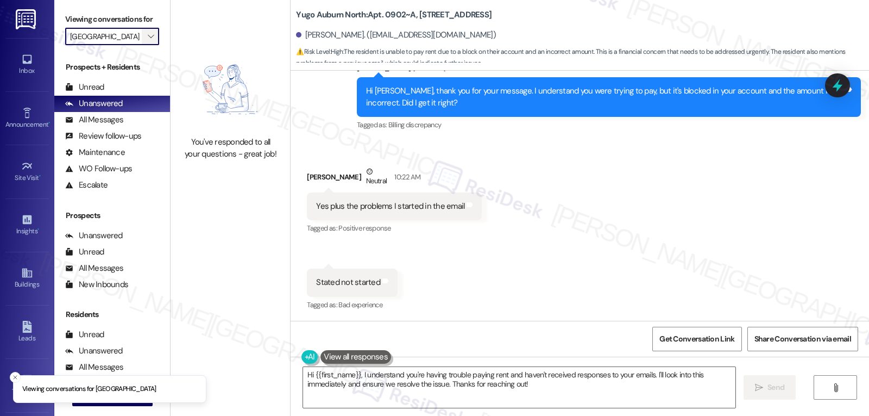
click at [148, 41] on icon "" at bounding box center [151, 36] width 6 height 9
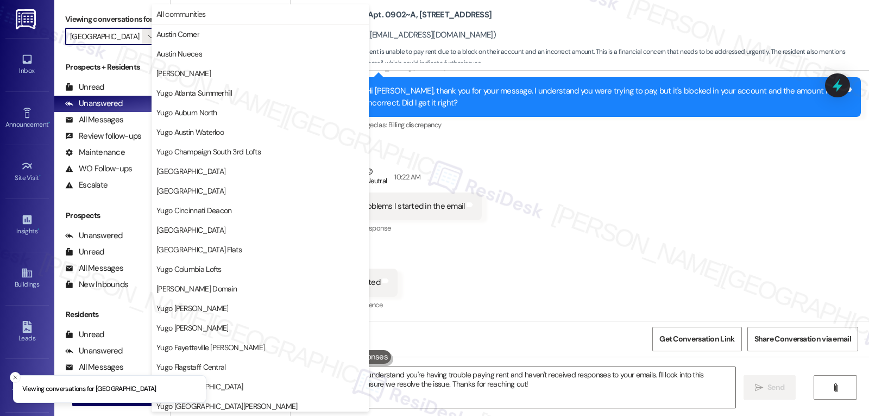
scroll to position [454, 0]
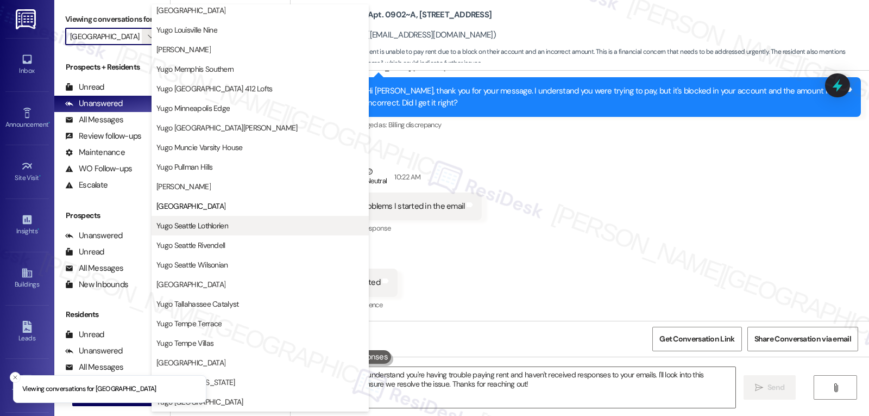
click at [215, 224] on span "Yugo Seattle Lothlorien" at bounding box center [193, 225] width 72 height 11
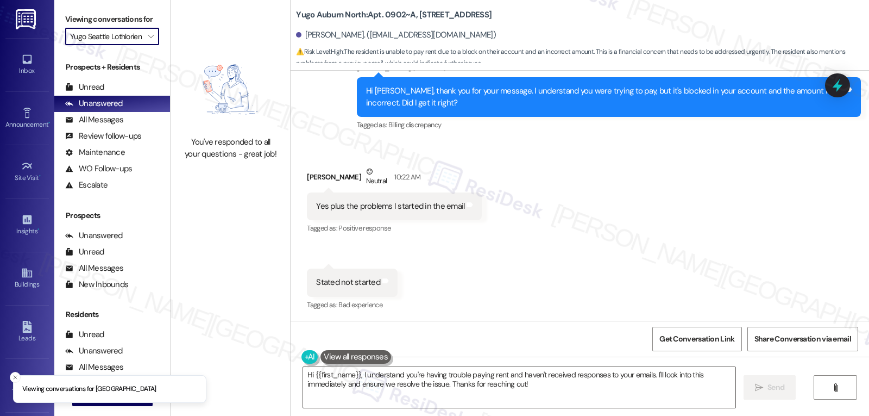
scroll to position [0, 8]
click at [146, 45] on span "" at bounding box center [151, 36] width 10 height 17
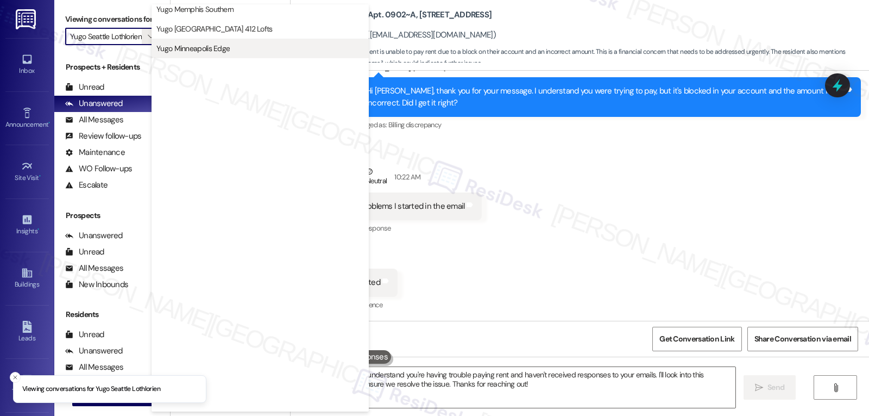
scroll to position [454, 0]
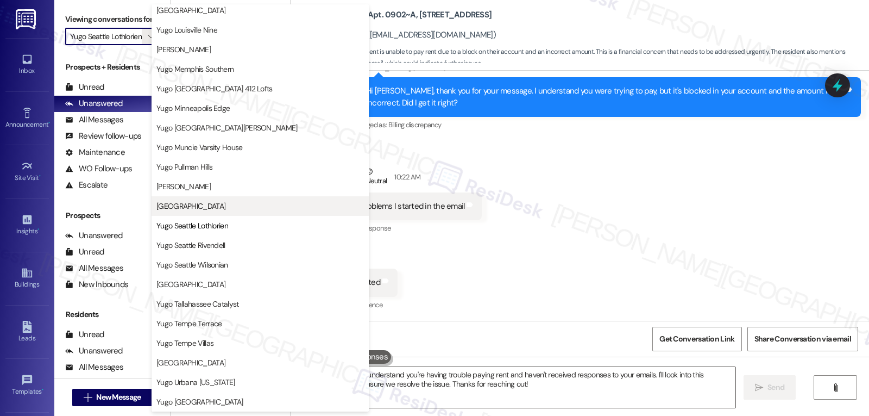
click at [223, 210] on span "[GEOGRAPHIC_DATA]" at bounding box center [191, 206] width 69 height 11
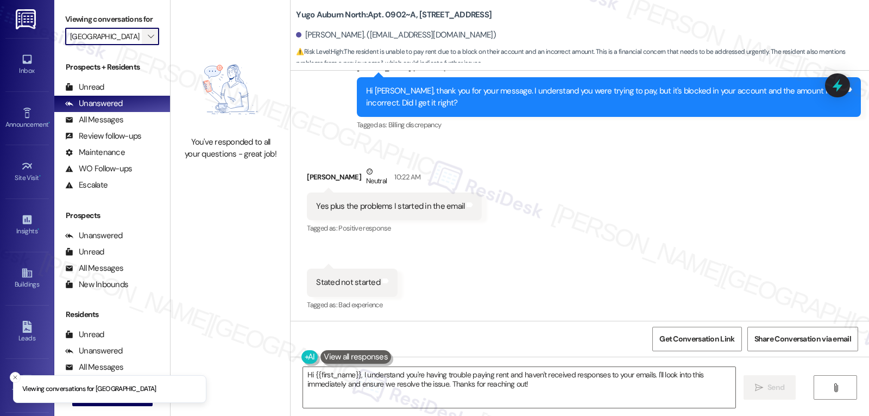
click at [146, 45] on span "" at bounding box center [151, 36] width 10 height 17
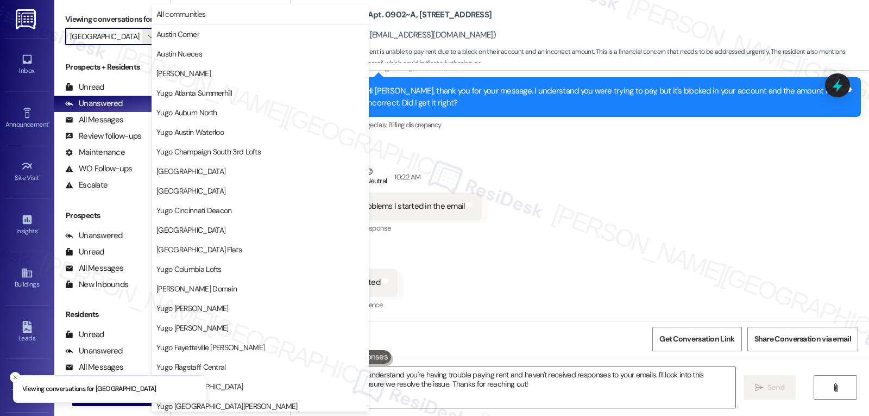
scroll to position [454, 0]
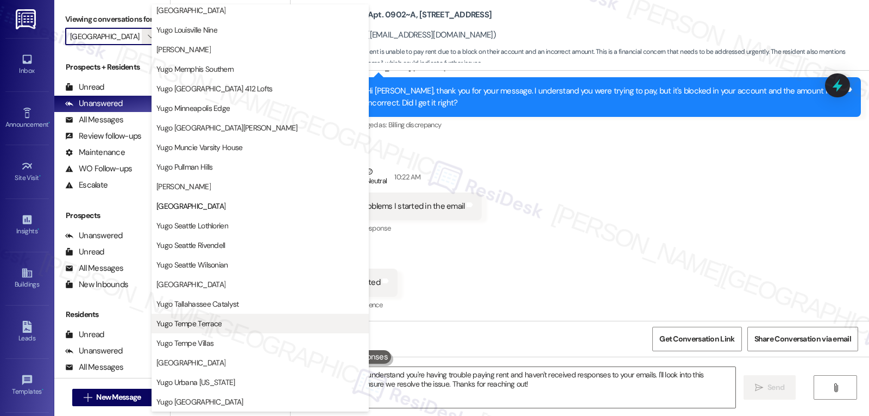
click at [213, 321] on span "Yugo Tempe Terrace" at bounding box center [189, 323] width 65 height 11
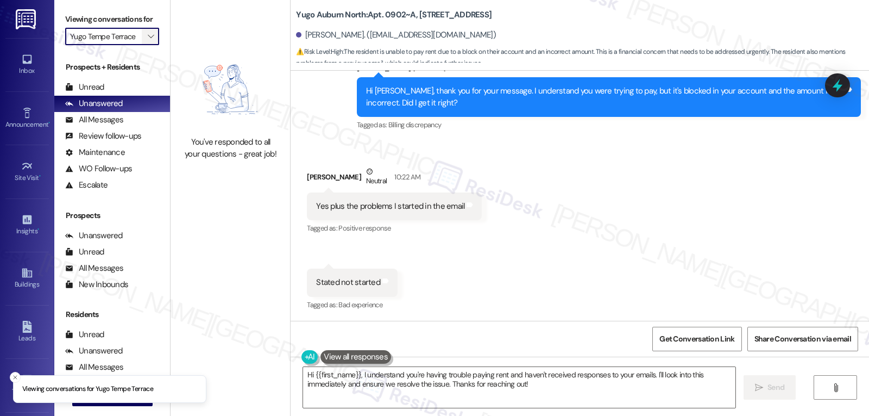
click at [142, 44] on button "" at bounding box center [150, 36] width 17 height 17
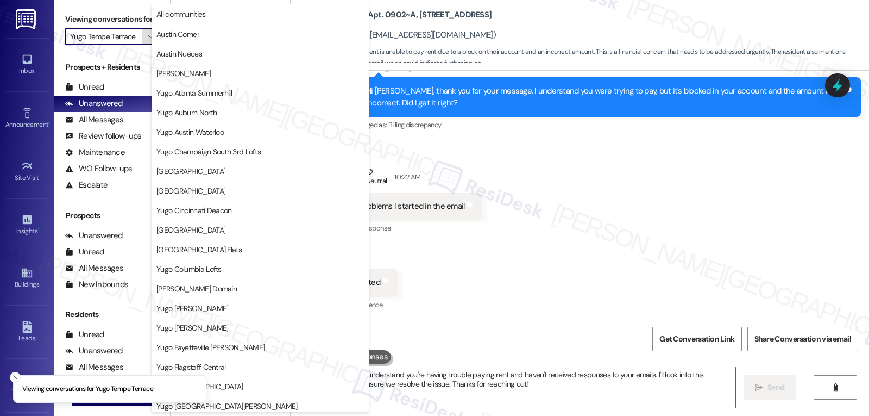
scroll to position [454, 0]
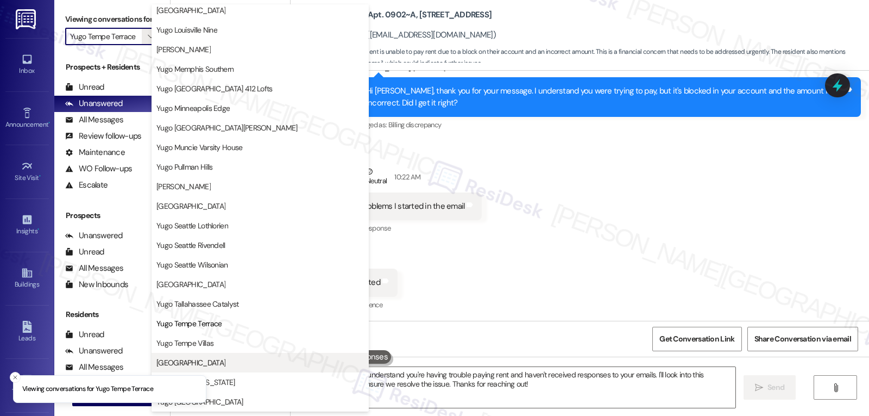
click at [225, 360] on span "[GEOGRAPHIC_DATA]" at bounding box center [191, 362] width 69 height 11
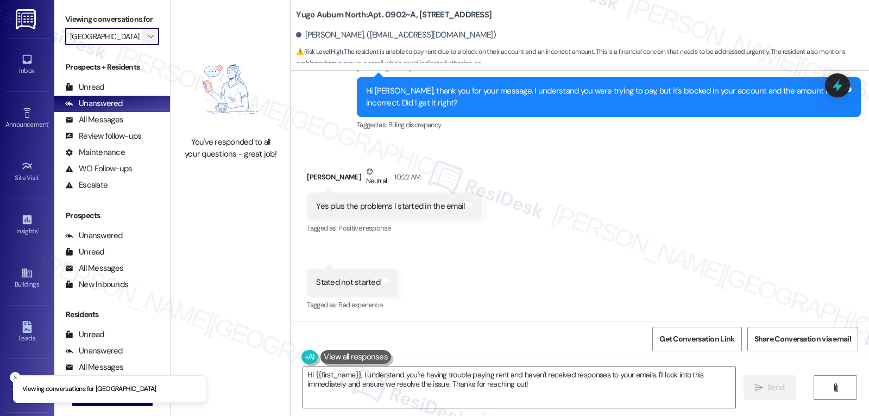
click at [148, 45] on span "" at bounding box center [151, 36] width 10 height 17
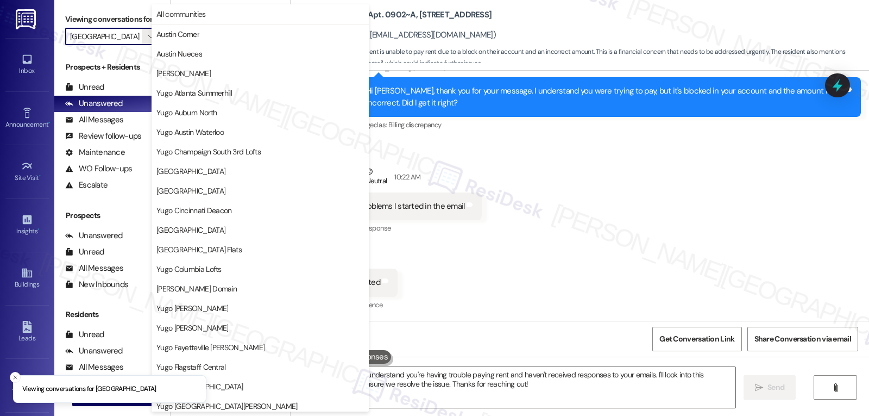
scroll to position [454, 0]
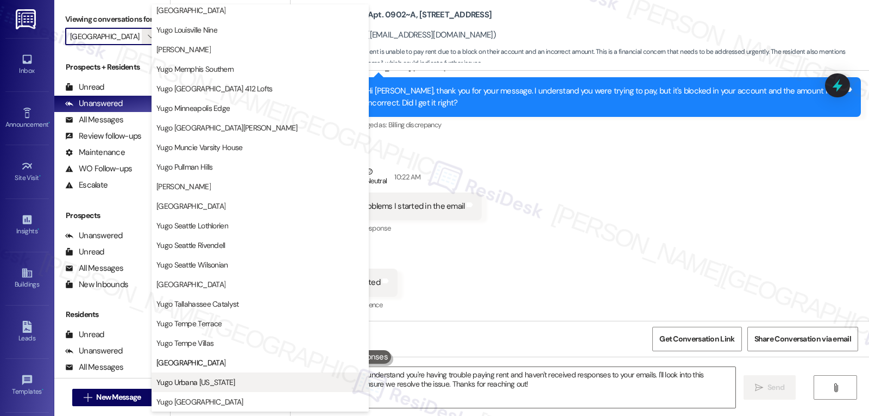
click at [245, 384] on span "Yugo Urbana [US_STATE]" at bounding box center [261, 382] width 208 height 11
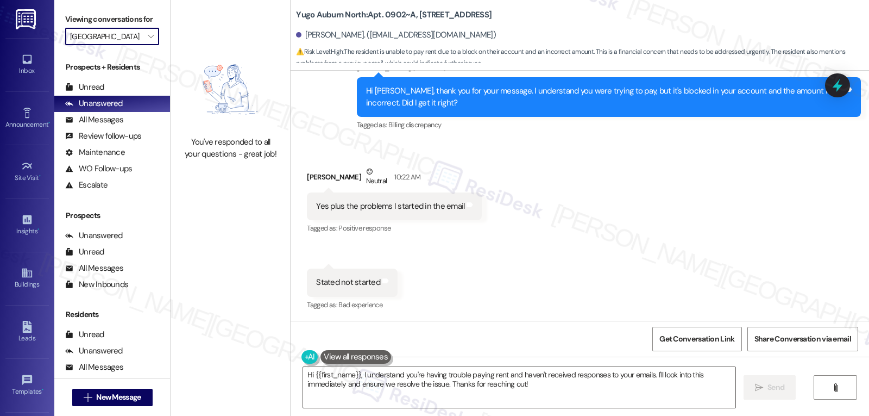
type input "Yugo Urbana [US_STATE]"
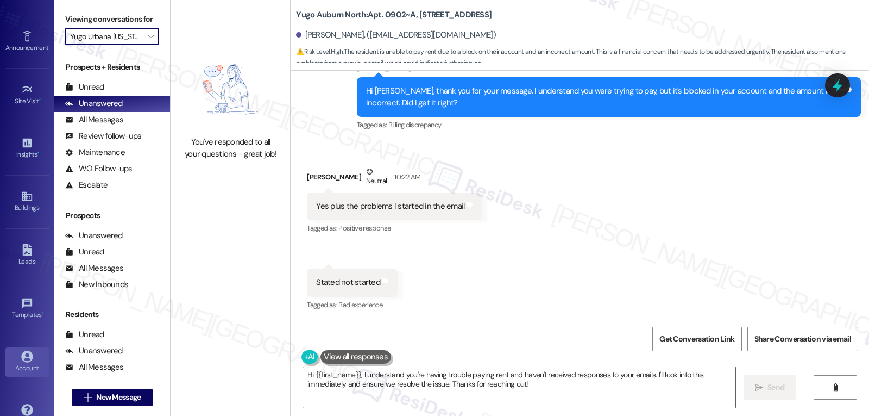
scroll to position [103, 0]
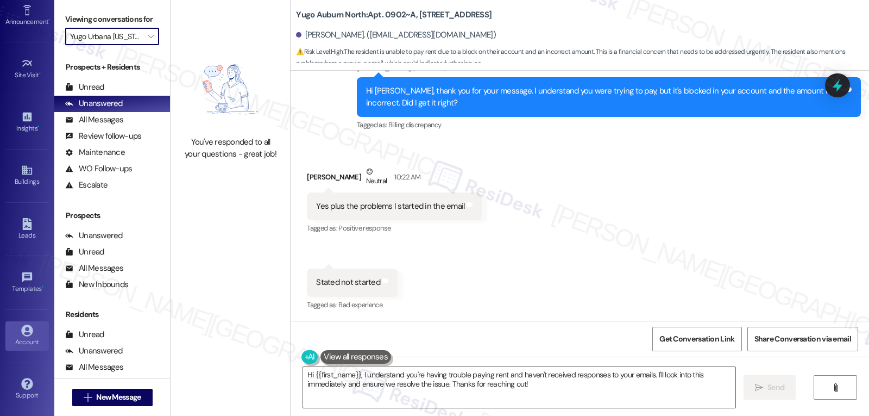
click at [25, 337] on div "Account" at bounding box center [27, 341] width 54 height 11
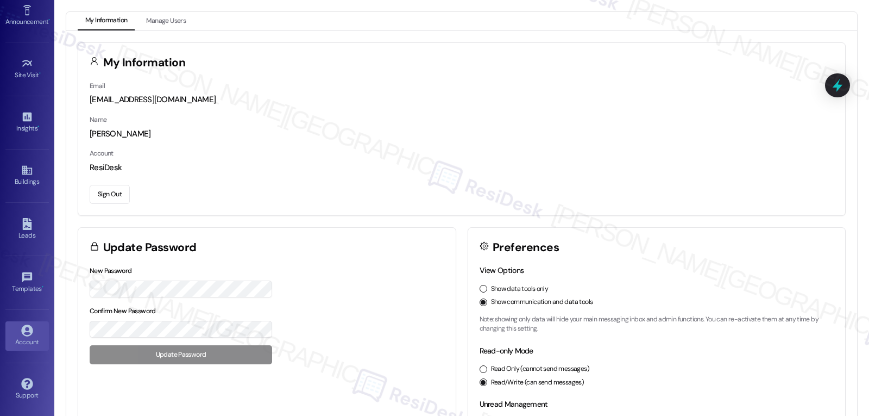
click at [111, 197] on button "Sign Out" at bounding box center [110, 194] width 40 height 19
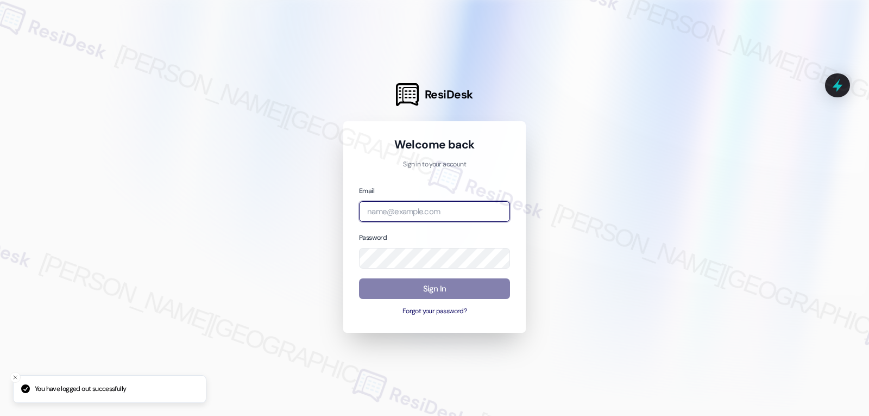
click at [417, 203] on input "email" at bounding box center [434, 211] width 151 height 21
click at [433, 210] on input "email" at bounding box center [434, 211] width 151 height 21
paste input "automated-surveys-birchstone_residential-jomar.punay@birchstone_[DOMAIN_NAME]"
type input "automated-surveys-birchstone_residential-jomar.punay@birchstone_[DOMAIN_NAME]"
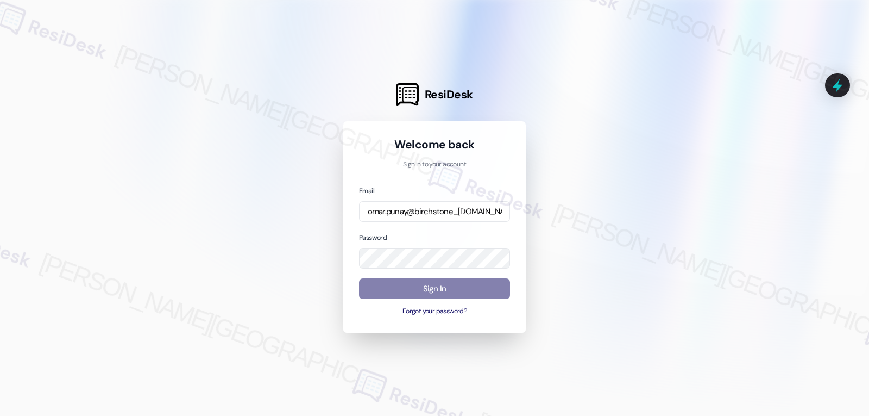
scroll to position [0, 0]
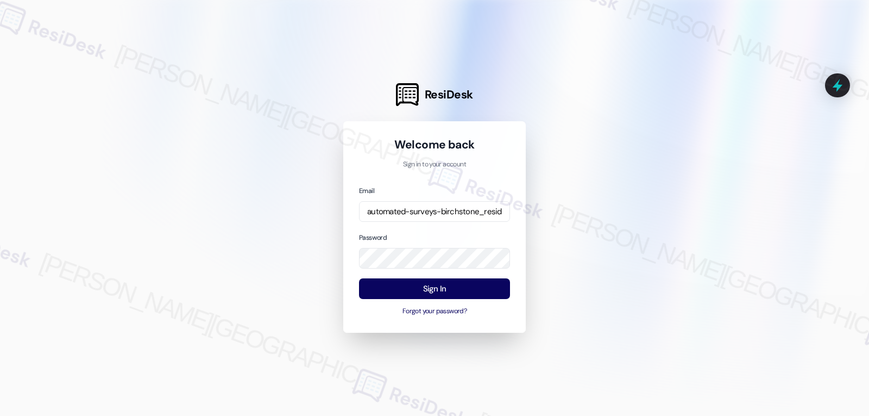
click at [427, 231] on div "Password" at bounding box center [434, 249] width 151 height 37
click at [452, 286] on button "Sign In" at bounding box center [434, 288] width 151 height 21
